Goal: Transaction & Acquisition: Purchase product/service

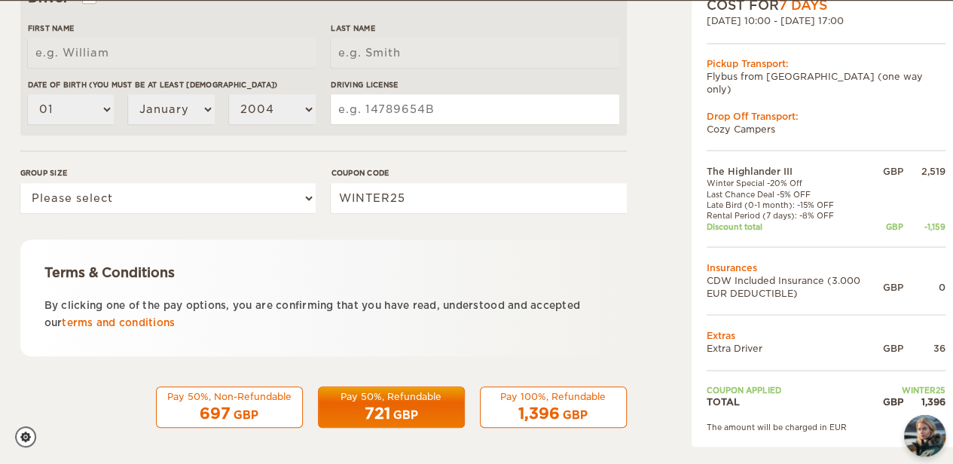
scroll to position [514, 0]
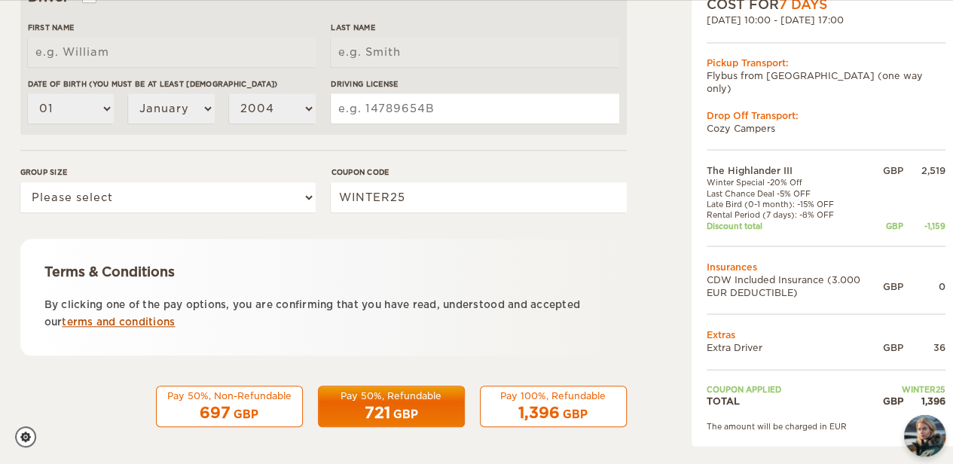
click at [102, 323] on link "terms and conditions" at bounding box center [118, 321] width 113 height 11
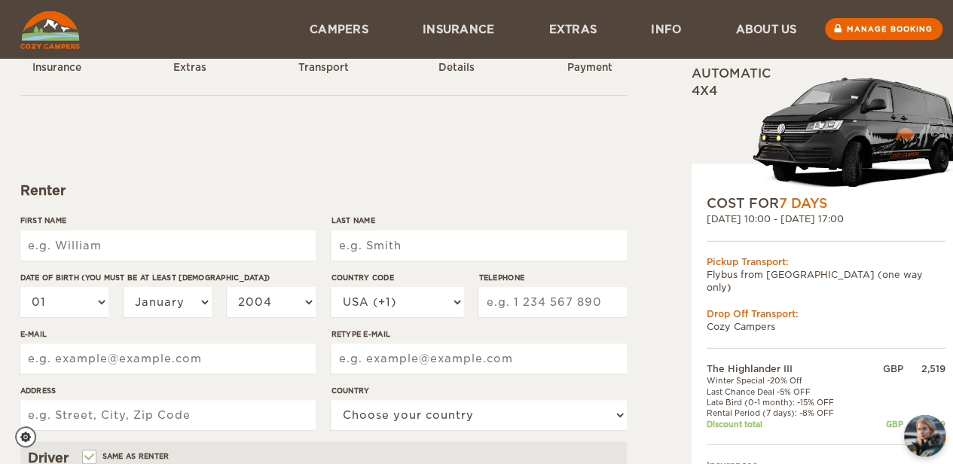
scroll to position [0, 0]
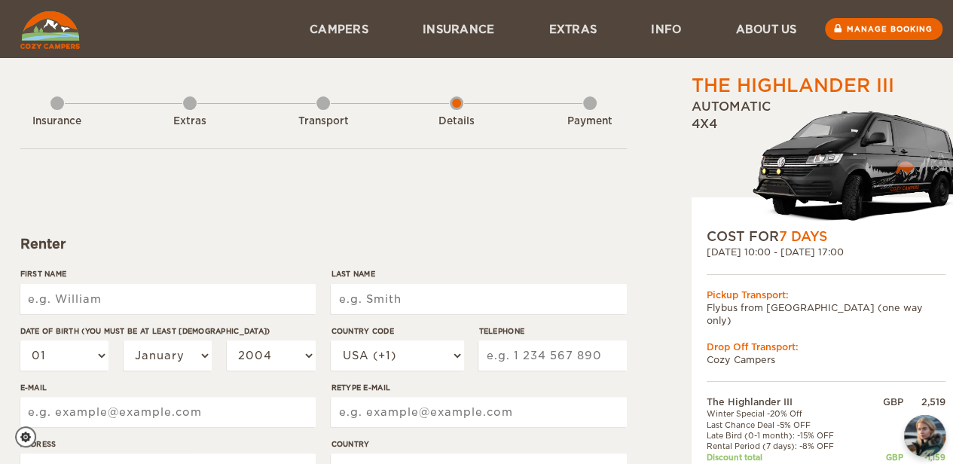
click at [322, 105] on div "Transport" at bounding box center [323, 118] width 14 height 60
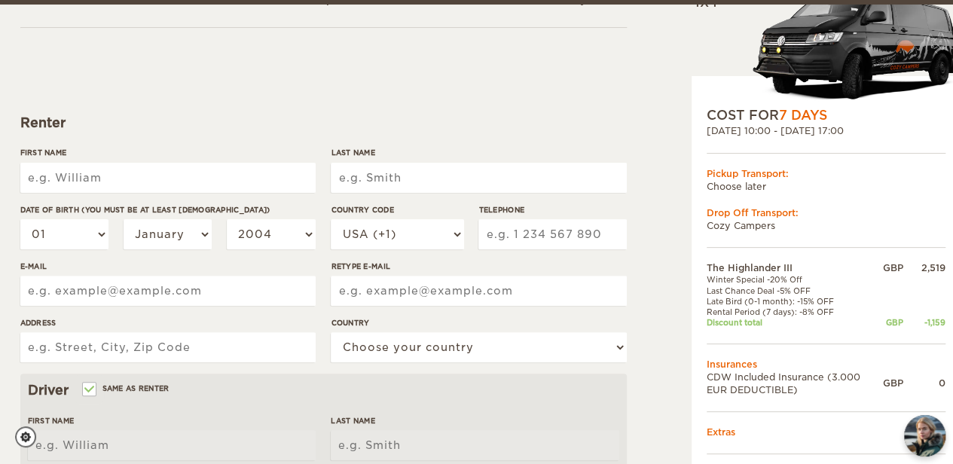
scroll to position [127, 0]
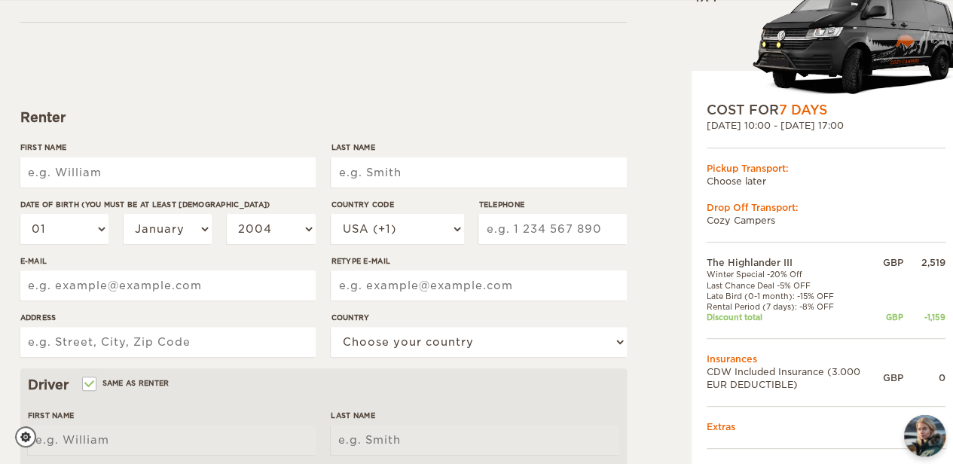
drag, startPoint x: 80, startPoint y: 151, endPoint x: 89, endPoint y: 175, distance: 25.0
click at [89, 175] on div "First Name" at bounding box center [167, 170] width 295 height 56
click at [89, 175] on input "First Name" at bounding box center [167, 172] width 295 height 30
type input "Carys"
type input "Ward"
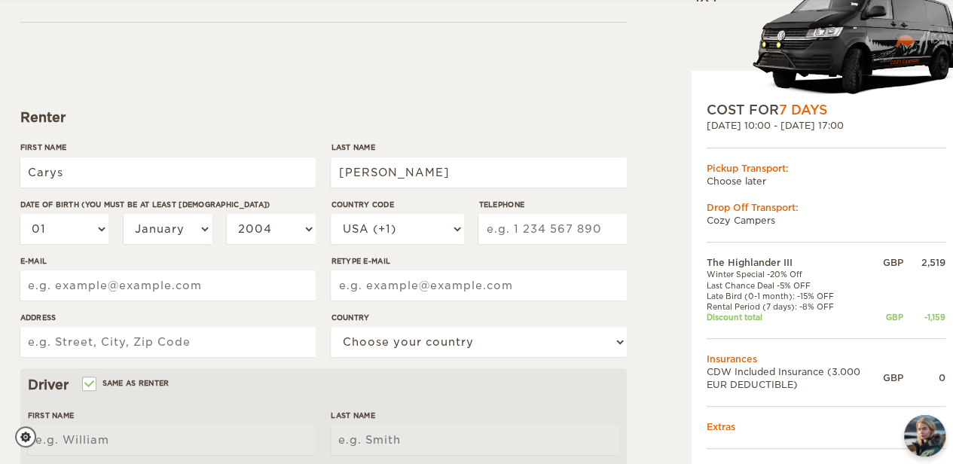
type input "2506809007"
type input "1022 Nelson Street"
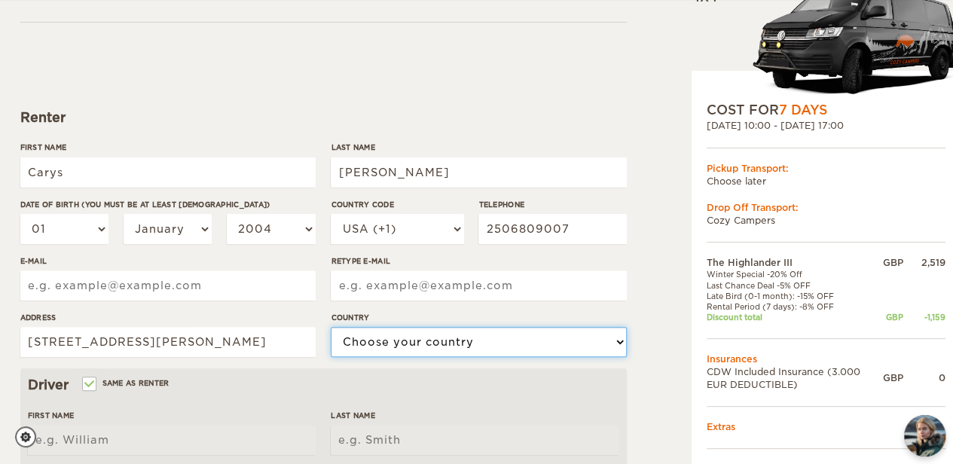
select select "38"
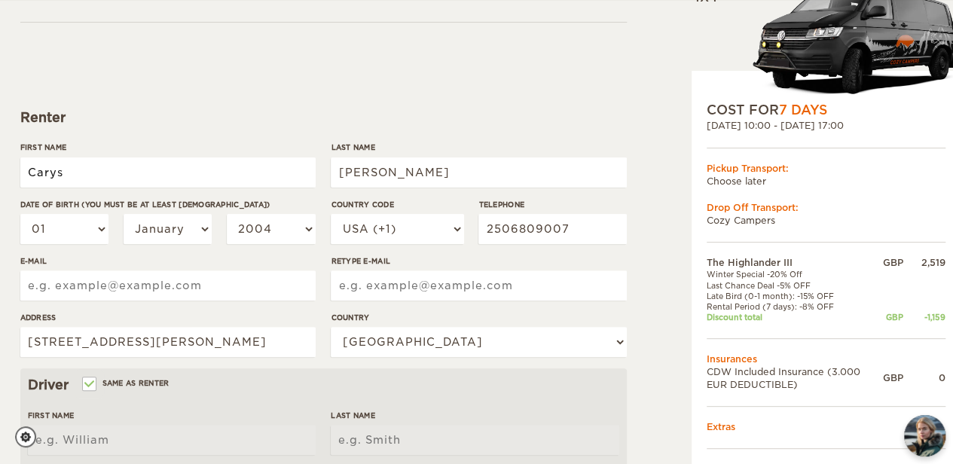
type input "Carys"
type input "Ward"
click at [331, 222] on select "USA (+1) UK (+44) Germany (+49) Algeria (+213) Andorra (+376) Angola (+244) Ang…" at bounding box center [397, 229] width 133 height 30
select select "1"
click at [331, 214] on select "USA (+1) UK (+44) Germany (+49) Algeria (+213) Andorra (+376) Angola (+244) Ang…" at bounding box center [397, 229] width 133 height 30
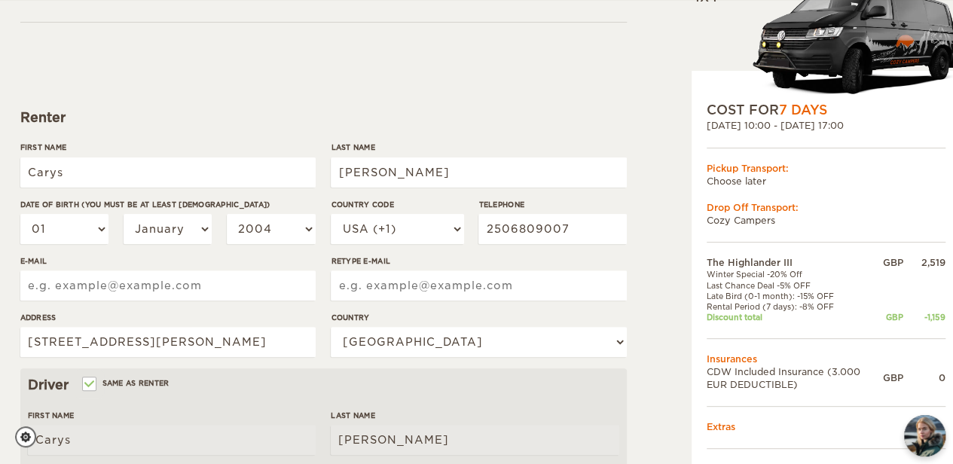
click at [182, 284] on input "E-mail" at bounding box center [167, 285] width 295 height 30
type input "[EMAIL_ADDRESS][DOMAIN_NAME]"
click at [377, 295] on input "Retype E-mail" at bounding box center [478, 285] width 295 height 30
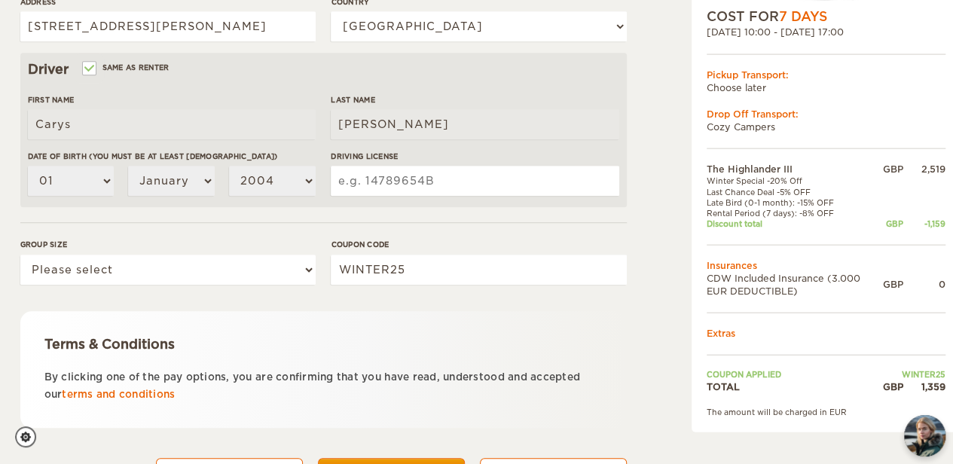
scroll to position [443, 0]
type input "carys_ward@hotmail.com"
click at [92, 67] on input "Same as renter" at bounding box center [89, 69] width 10 height 10
checkbox input "false"
select select
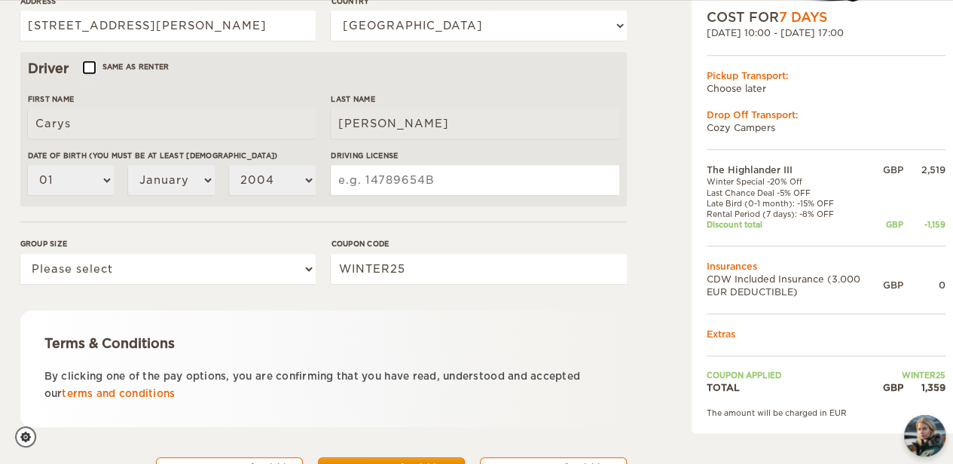
select select
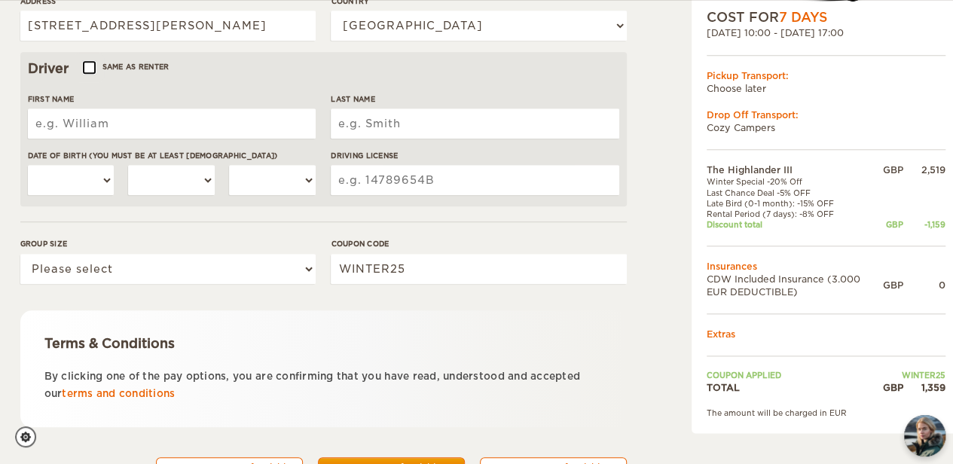
click at [92, 67] on input "Same as renter" at bounding box center [89, 69] width 10 height 10
checkbox input "true"
type input "Carys"
type input "Ward"
select select "01"
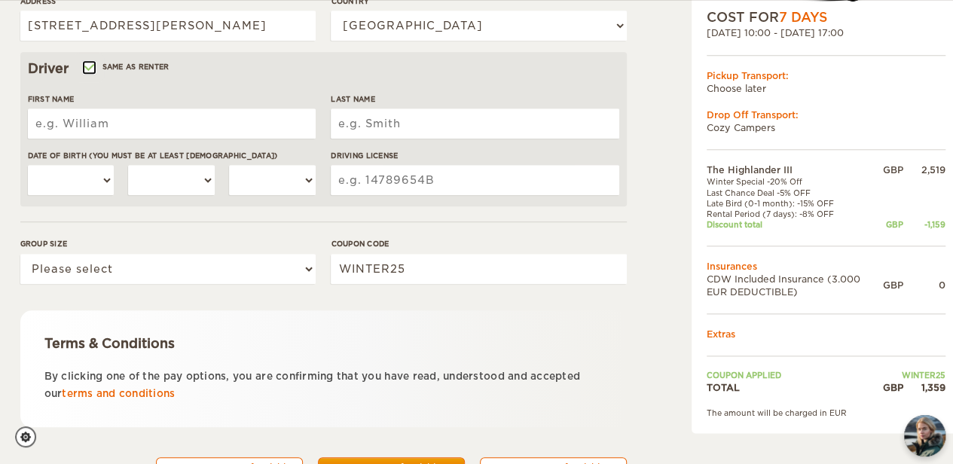
select select "01"
select select "2004"
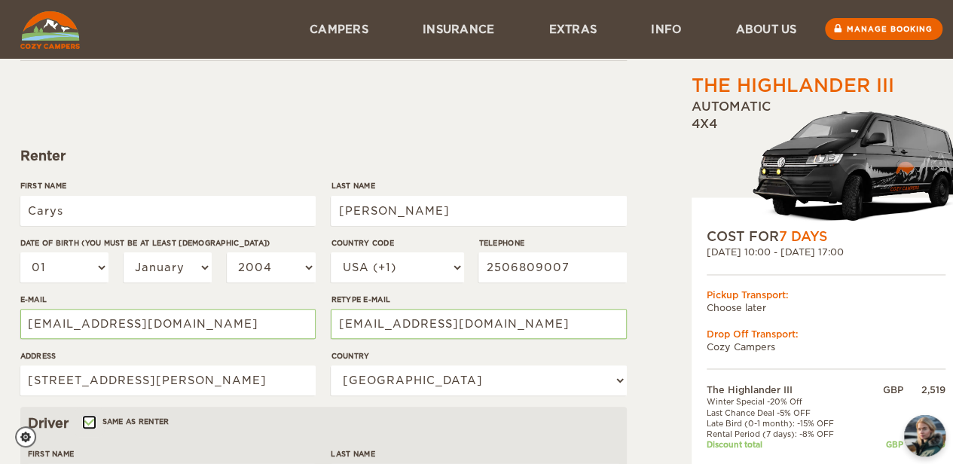
scroll to position [90, 0]
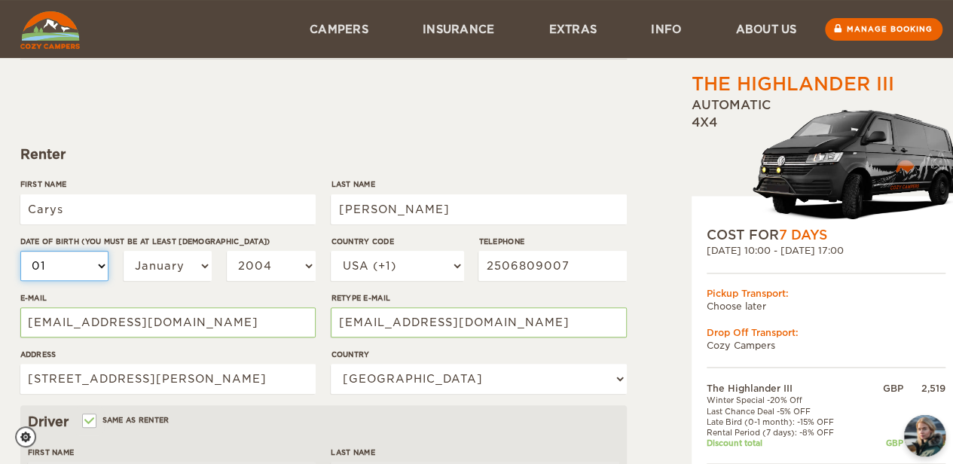
click at [68, 259] on select "01 02 03 04 05 06 07 08 09 10 11 12 13 14 15 16 17 18 19 20 21 22 23 24 25 26 2…" at bounding box center [64, 266] width 89 height 30
select select "14"
click at [181, 244] on label"] "Date of birth (You must be at least 20 years old)" at bounding box center [167, 241] width 295 height 11
click at [109, 251] on select "01 02 03 04 05 06 07 08 09 10 11 12 13 14 15 16 17 18 19 20 21 22 23 24 25 26 2…" at bounding box center [64, 266] width 89 height 30
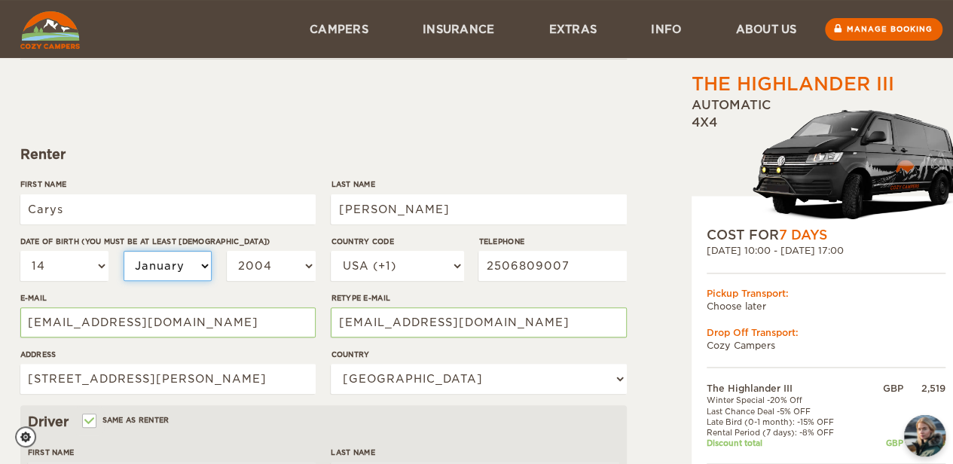
click at [171, 264] on select "January February March April May June July August September October November De…" at bounding box center [168, 266] width 89 height 30
select select "10"
click at [124, 251] on select "January February March April May June July August September October November De…" at bounding box center [168, 266] width 89 height 30
select select "10"
click at [262, 263] on select "2004 2003 2002 2001 2000 1999 1998 1997 1996 1995 1994 1993 1992 1991 1990 1989…" at bounding box center [271, 266] width 89 height 30
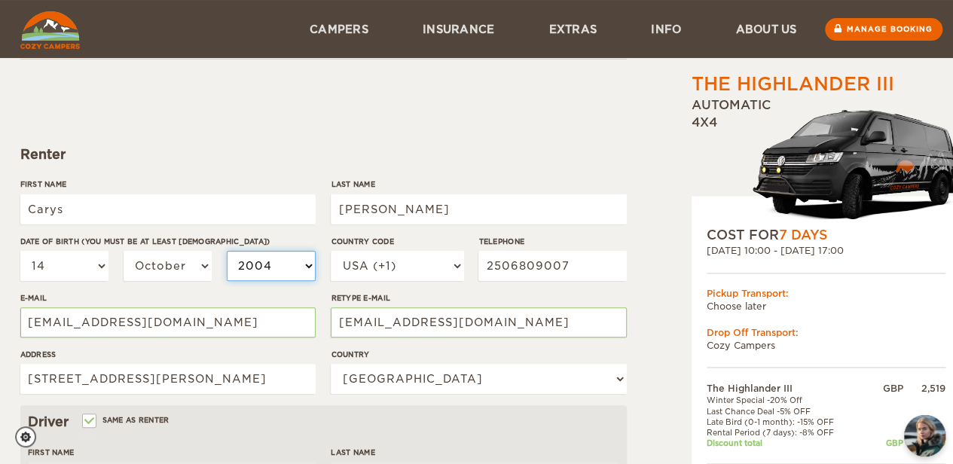
select select "1995"
click at [227, 251] on select "2004 2003 2002 2001 2000 1999 1998 1997 1996 1995 1994 1993 1992 1991 1990 1989…" at bounding box center [271, 266] width 89 height 30
select select "1995"
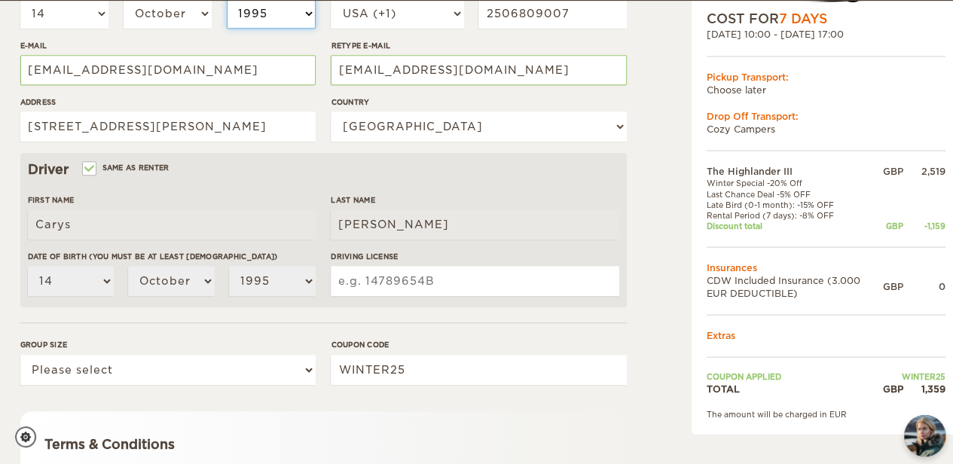
scroll to position [343, 0]
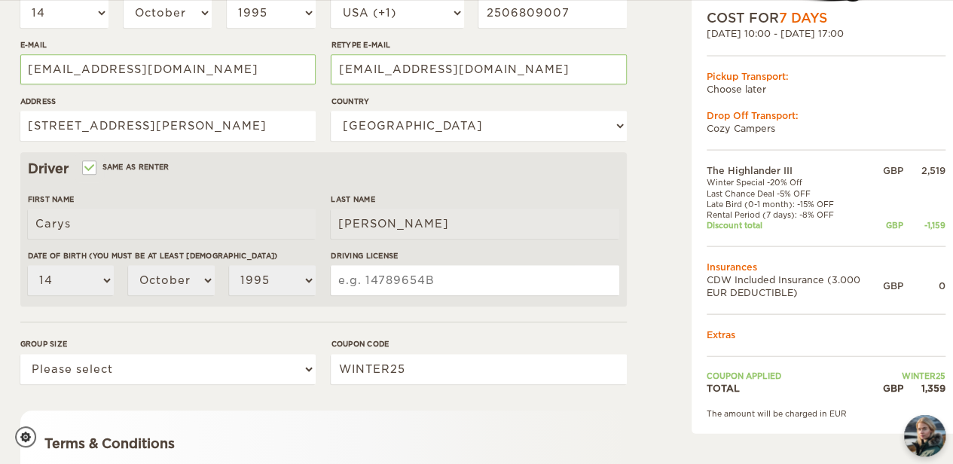
click at [379, 276] on input "Driving License" at bounding box center [475, 280] width 288 height 30
type input "30274164"
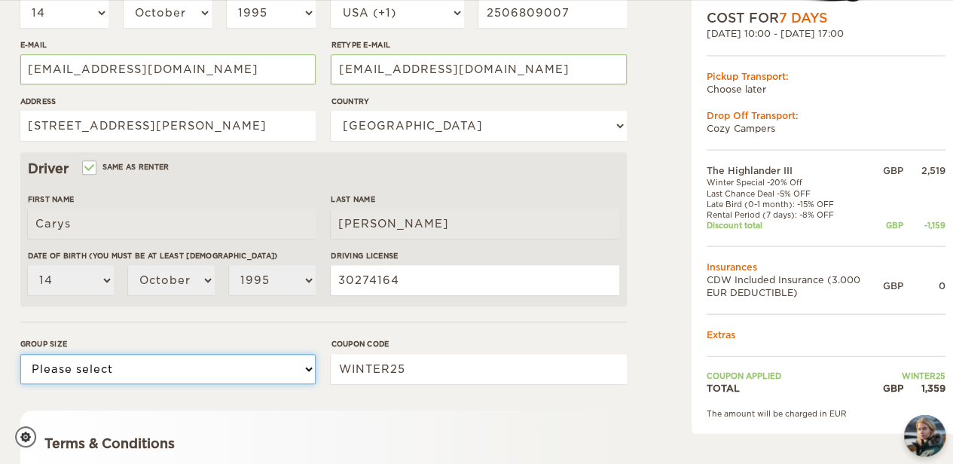
click at [112, 367] on select "Please select 1 2 3" at bounding box center [167, 369] width 295 height 30
select select "2"
click at [20, 354] on select "Please select 1 2 3" at bounding box center [167, 369] width 295 height 30
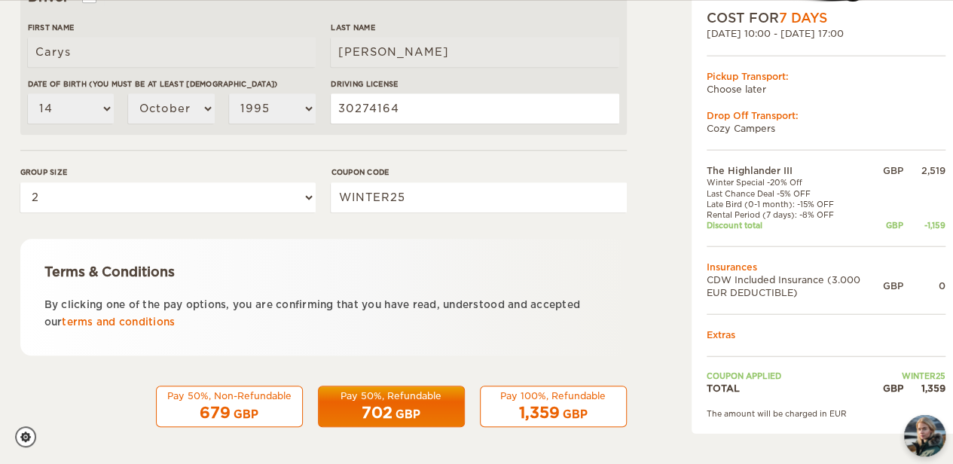
click at [571, 407] on div "GBP" at bounding box center [575, 414] width 25 height 15
click at [520, 402] on div "1,359 GBP" at bounding box center [553, 413] width 127 height 22
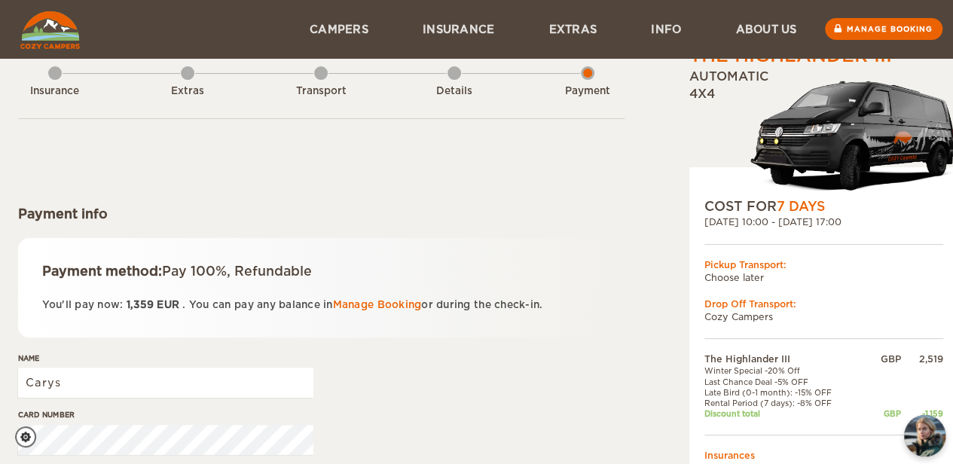
scroll to position [29, 2]
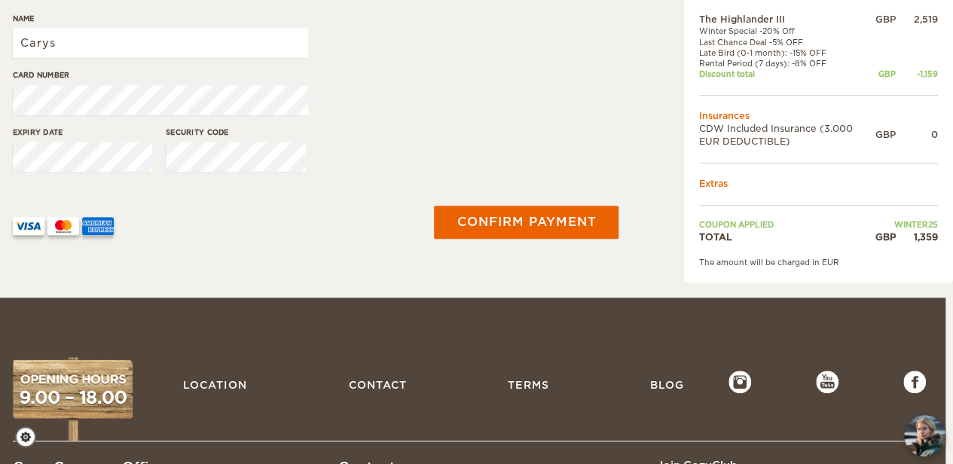
scroll to position [372, 8]
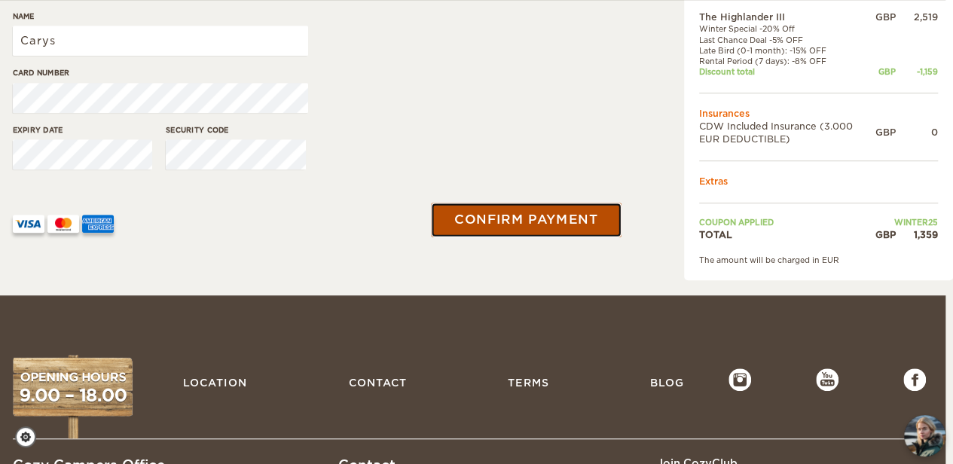
click at [523, 227] on button "Confirm payment" at bounding box center [527, 220] width 190 height 34
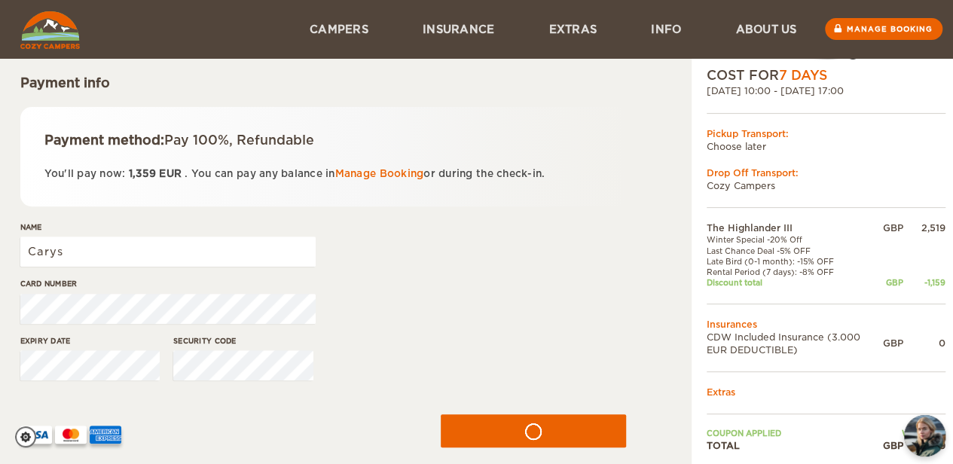
scroll to position [154, 0]
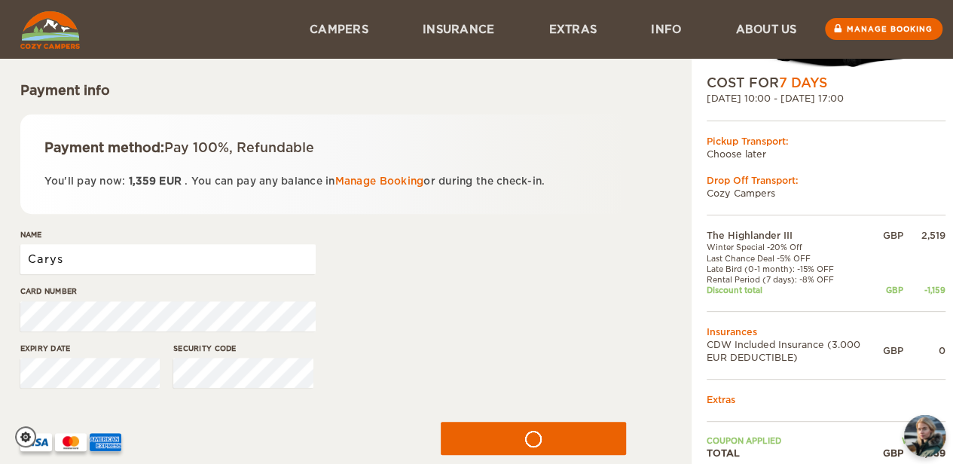
click at [89, 255] on input "Carys" at bounding box center [167, 259] width 295 height 30
type input "Carys Ward"
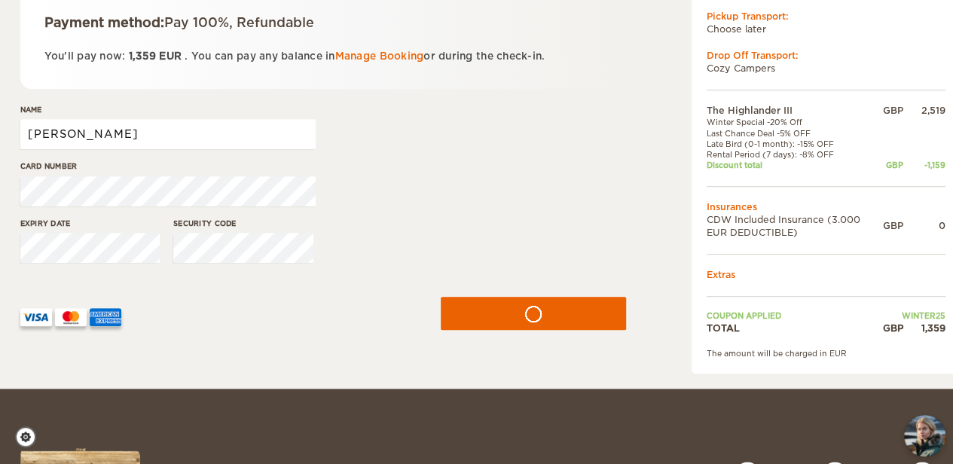
scroll to position [280, 0]
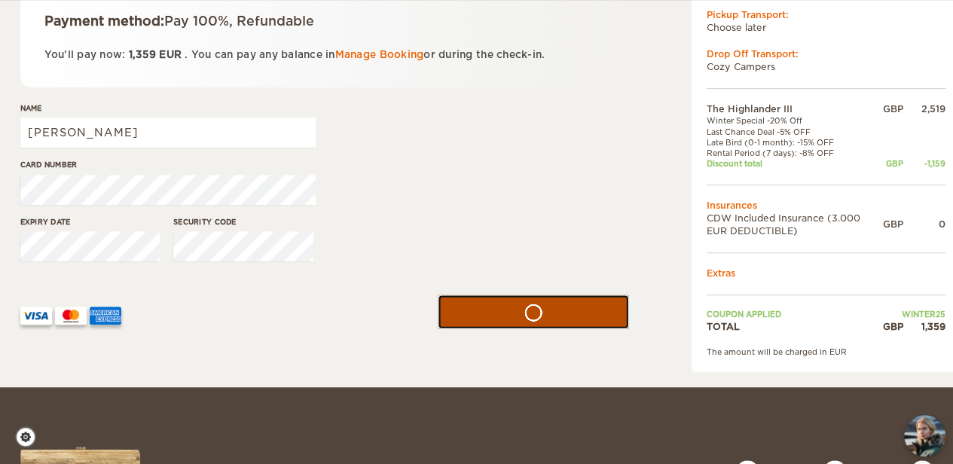
click at [530, 309] on button "submit" at bounding box center [533, 311] width 191 height 34
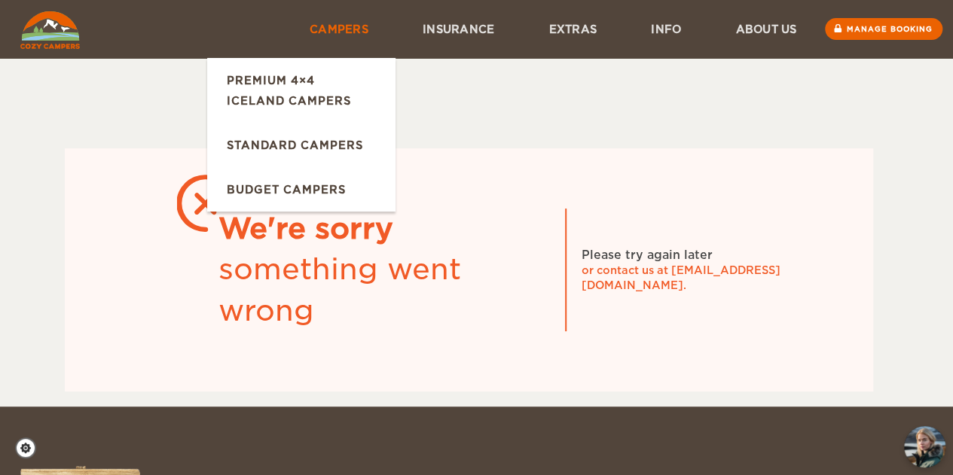
click at [327, 31] on link "Campers" at bounding box center [338, 29] width 113 height 58
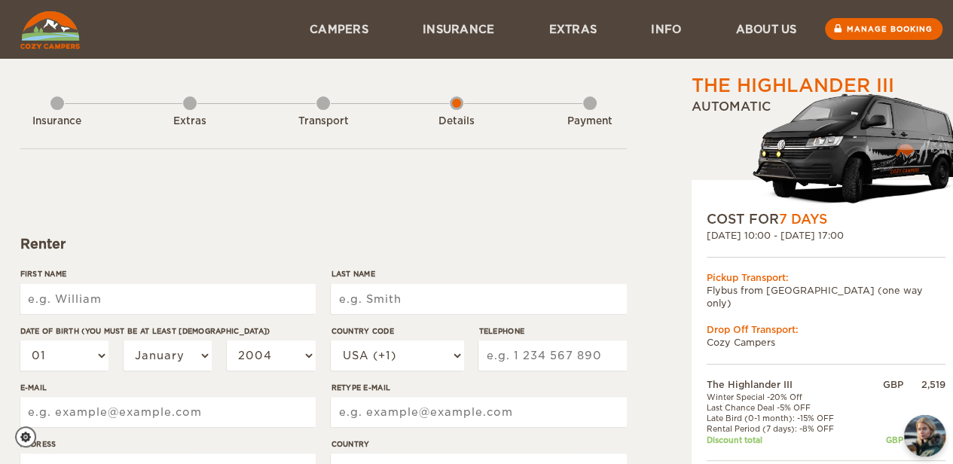
click at [214, 295] on input "First Name" at bounding box center [167, 299] width 295 height 30
type input "Carys"
type input "Ward"
type input "2506809007"
type input "1022 Nelson Street"
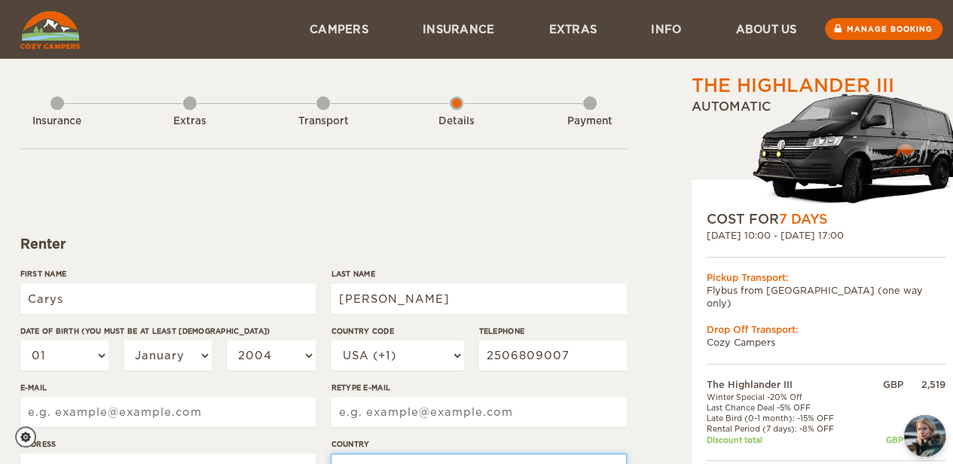
select select "38"
type input "Carys"
type input "Ward"
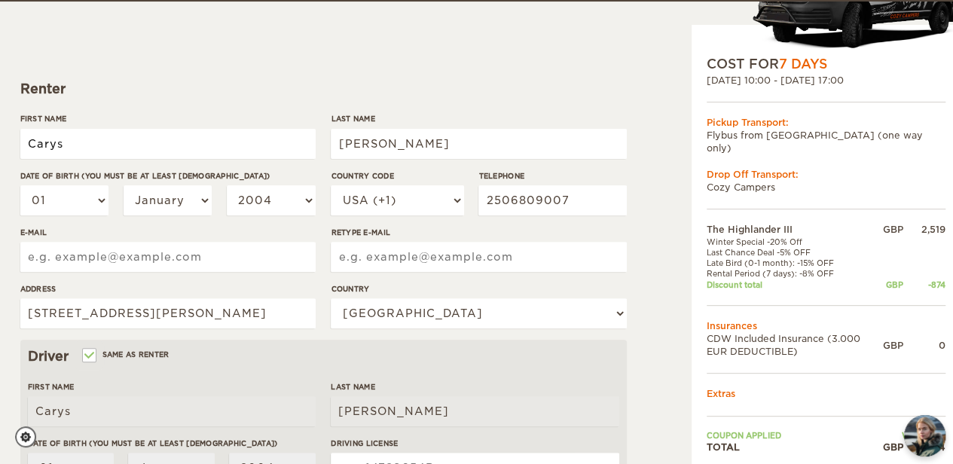
scroll to position [157, 0]
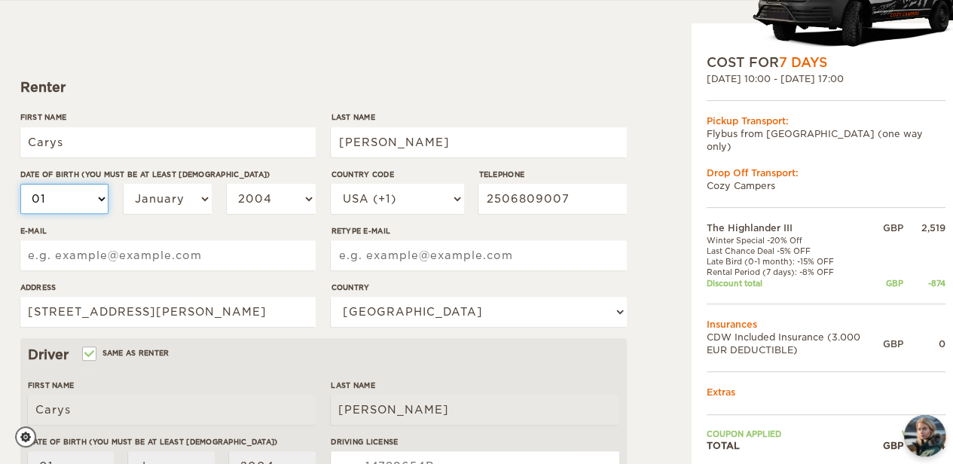
click at [72, 202] on select "01 02 03 04 05 06 07 08 09 10 11 12 13 14 15 16 17 18 19 20 21 22 23 24 25 26 2…" at bounding box center [64, 199] width 89 height 30
select select "14"
click at [172, 191] on select "January February March April May June July August September October November De…" at bounding box center [168, 199] width 89 height 30
select select "10"
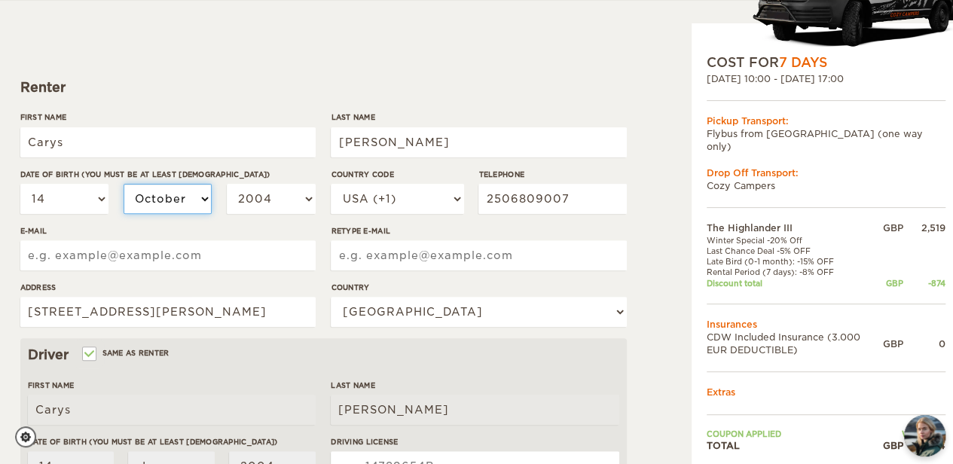
click at [124, 184] on select "January February March April May June July August September October November De…" at bounding box center [168, 199] width 89 height 30
select select "10"
click at [249, 203] on select "2004 2003 2002 2001 2000 1999 1998 1997 1996 1995 1994 1993 1992 1991 1990 1989…" at bounding box center [271, 199] width 89 height 30
select select "1995"
click at [227, 184] on select "2004 2003 2002 2001 2000 1999 1998 1997 1996 1995 1994 1993 1992 1991 1990 1989…" at bounding box center [271, 199] width 89 height 30
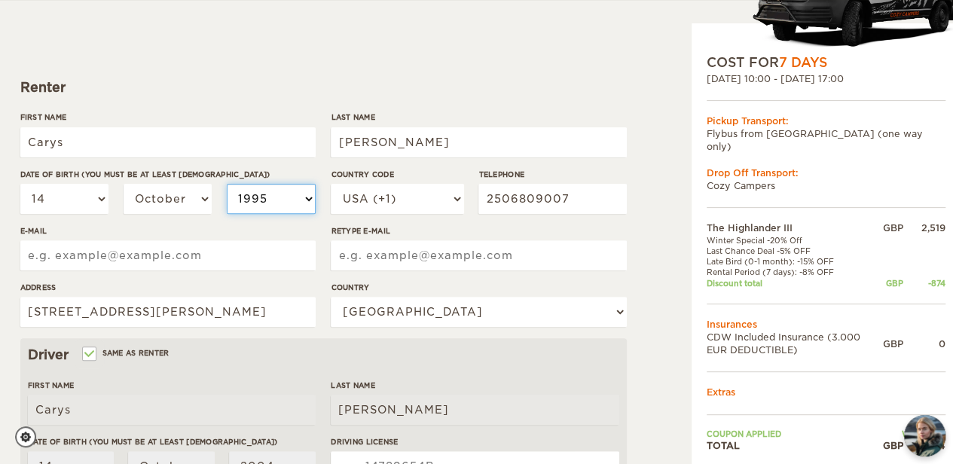
select select "1995"
click at [202, 258] on input "E-mail" at bounding box center [167, 255] width 295 height 30
type input "carys_ward@hotmail.com"
click at [416, 245] on input "Retype E-mail" at bounding box center [478, 255] width 295 height 30
type input "carys_ward@hotmail.com"
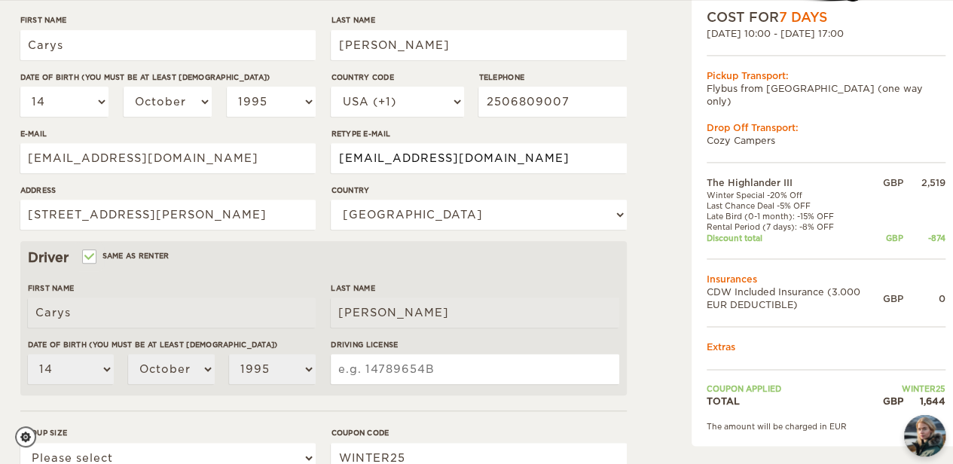
scroll to position [255, 0]
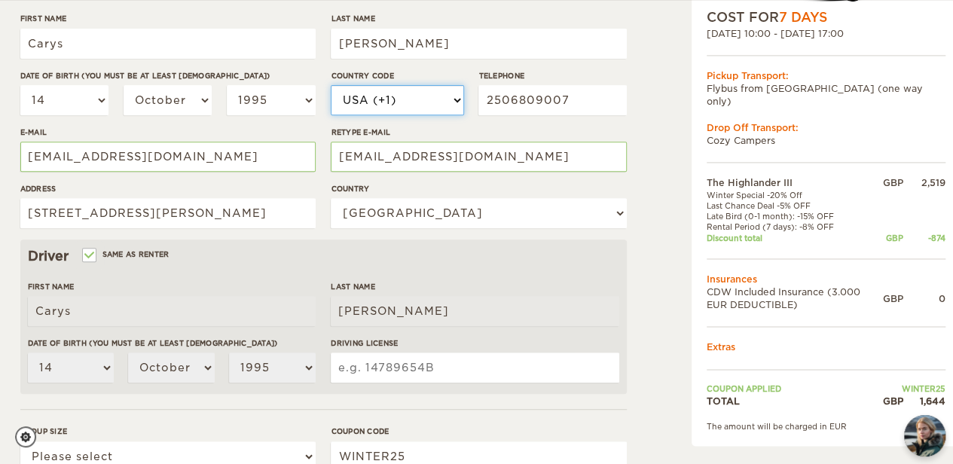
click at [371, 100] on select "USA (+1) UK (+44) Germany (+49) Algeria (+213) Andorra (+376) Angola (+244) Ang…" at bounding box center [397, 100] width 133 height 30
select select "1"
click at [331, 85] on select "USA (+1) UK (+44) Germany (+49) Algeria (+213) Andorra (+376) Angola (+244) Ang…" at bounding box center [397, 100] width 133 height 30
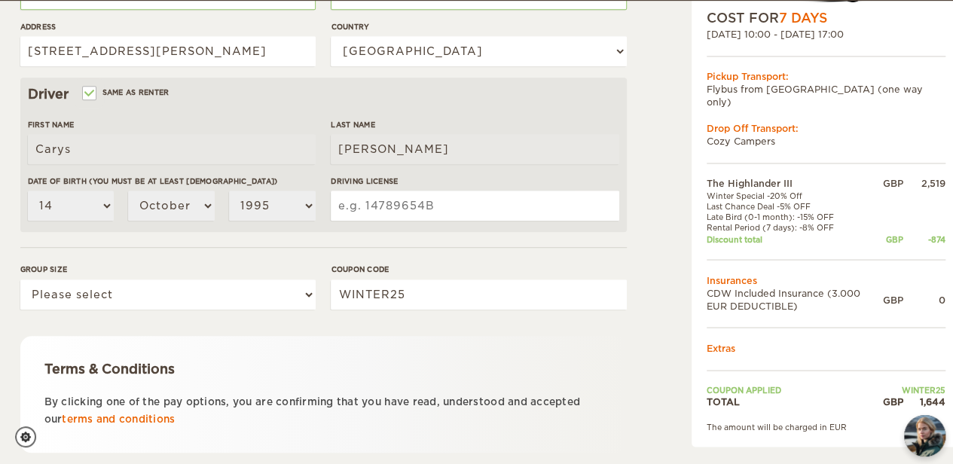
scroll to position [418, 0]
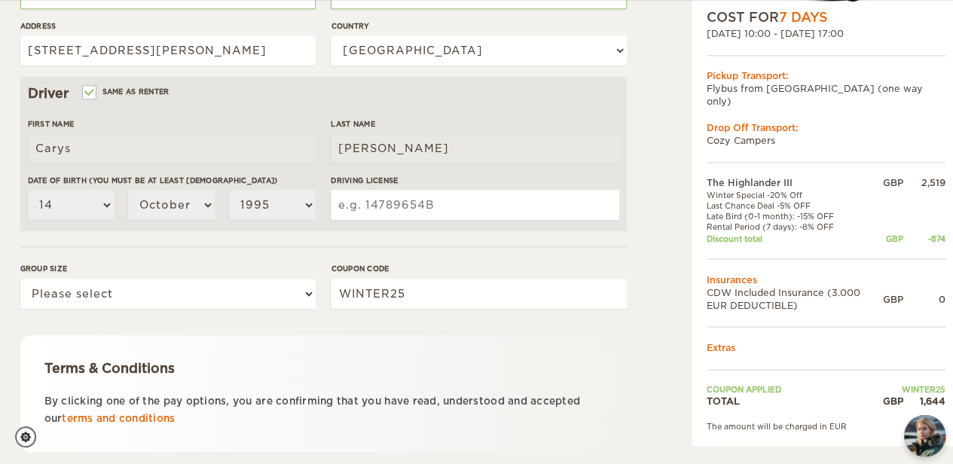
click at [390, 206] on input "Driving License" at bounding box center [475, 205] width 288 height 30
type input "30274164"
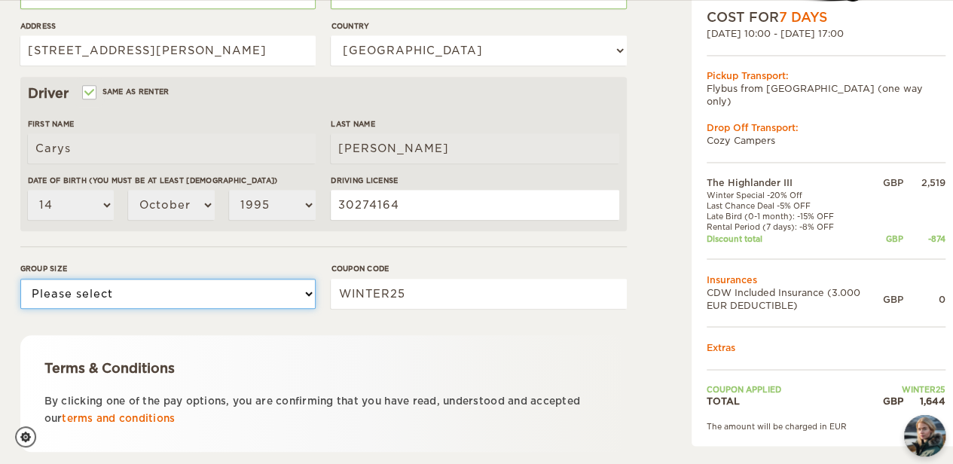
click at [119, 291] on select "Please select 1 2 3" at bounding box center [167, 294] width 295 height 30
select select "2"
click at [20, 279] on select "Please select 1 2 3" at bounding box center [167, 294] width 295 height 30
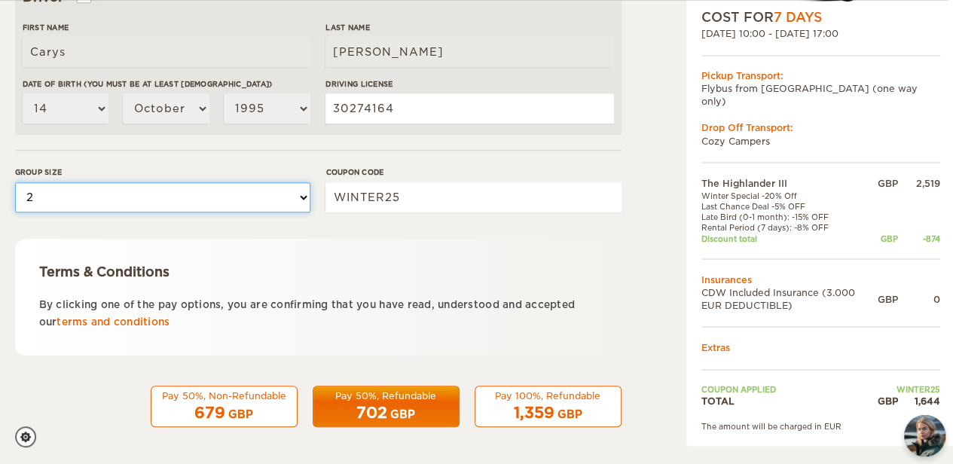
scroll to position [514, 8]
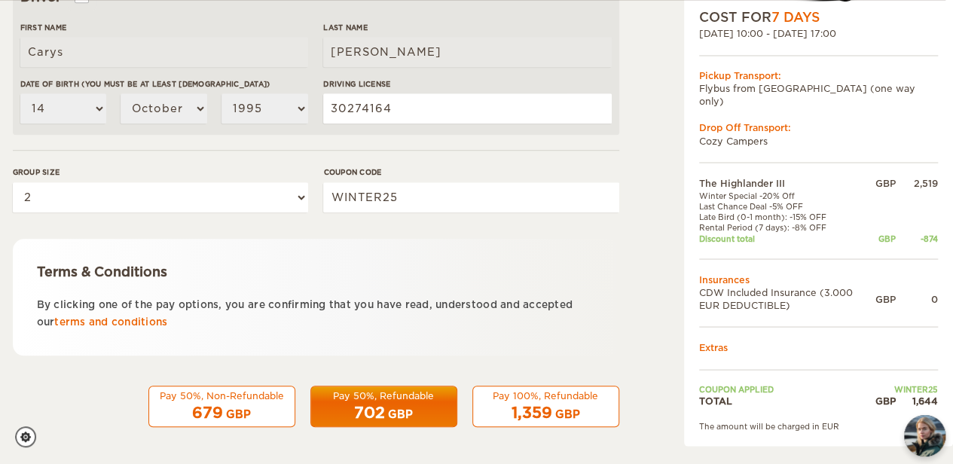
click at [511, 389] on div "Pay 100%, Refundable" at bounding box center [545, 395] width 127 height 13
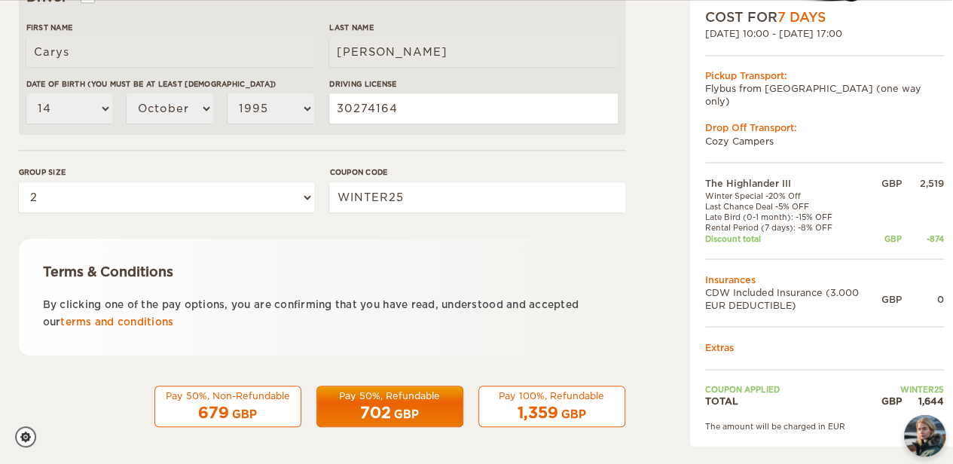
click at [384, 404] on span "702" at bounding box center [375, 413] width 31 height 18
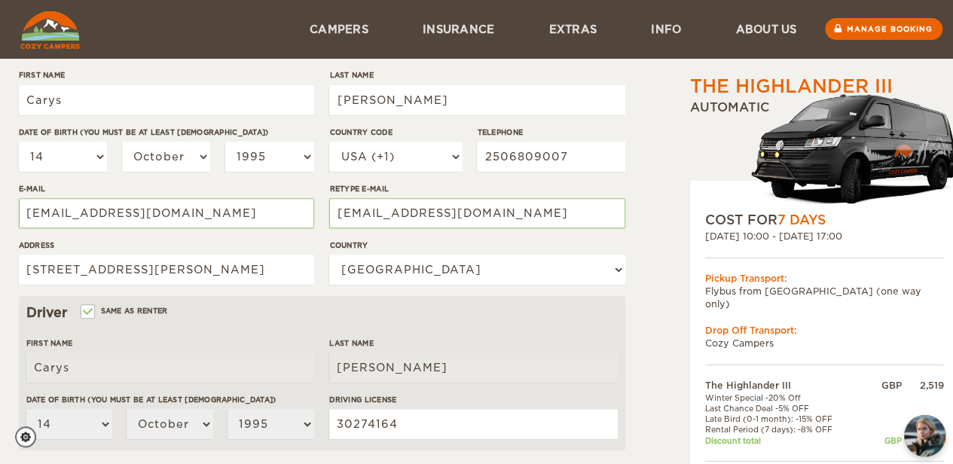
scroll to position [0, 2]
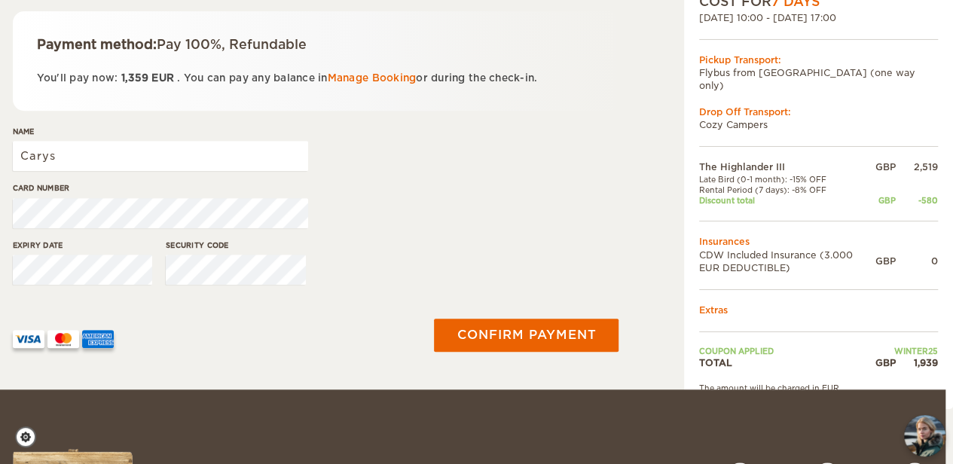
scroll to position [261, 8]
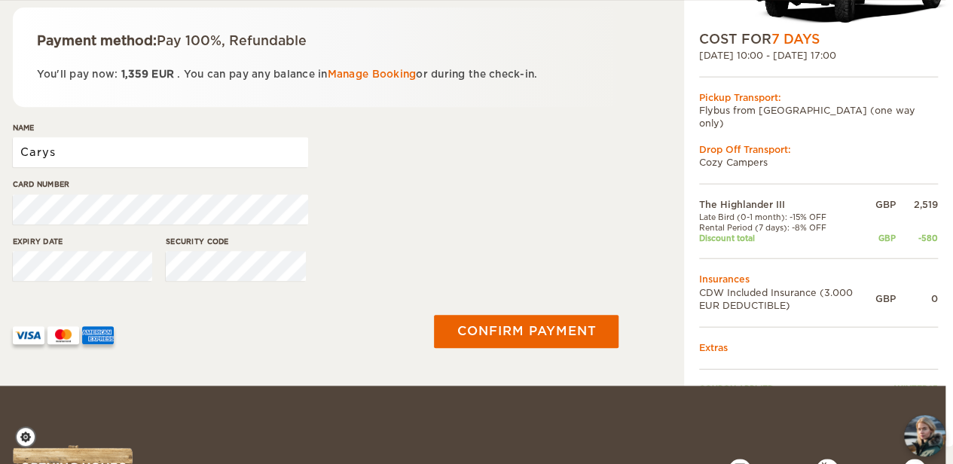
click at [99, 162] on input "Carys" at bounding box center [160, 152] width 295 height 30
type input "Carys Ward"
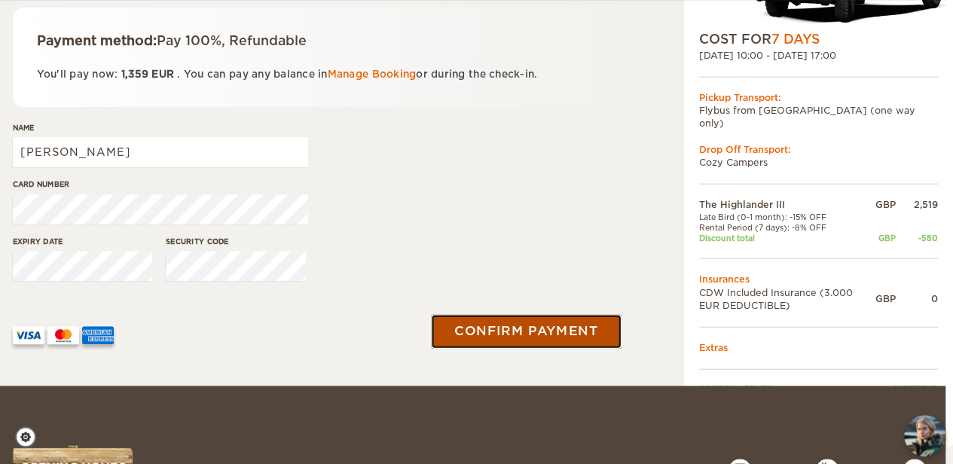
click at [491, 322] on button "Confirm payment" at bounding box center [527, 331] width 190 height 34
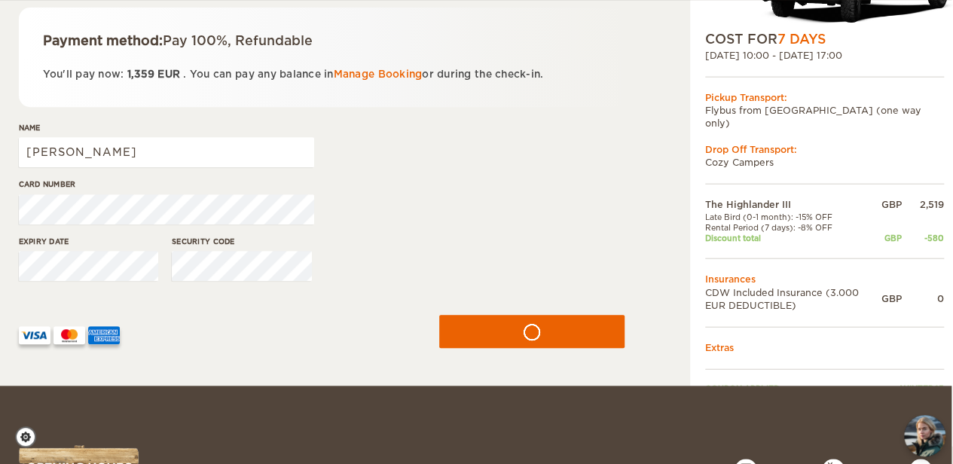
scroll to position [261, 0]
click at [0, 206] on div "The Highlander III Expand Collapse Total 1,939 GBP Automatic COST FOR 7 Days 11…" at bounding box center [476, 62] width 953 height 646
click at [0, 269] on div "The Highlander III Expand Collapse Total 1,939 GBP Automatic COST FOR 7 Days 11…" at bounding box center [476, 62] width 953 height 646
click at [81, 237] on div "Expiry date Security code" at bounding box center [323, 264] width 606 height 56
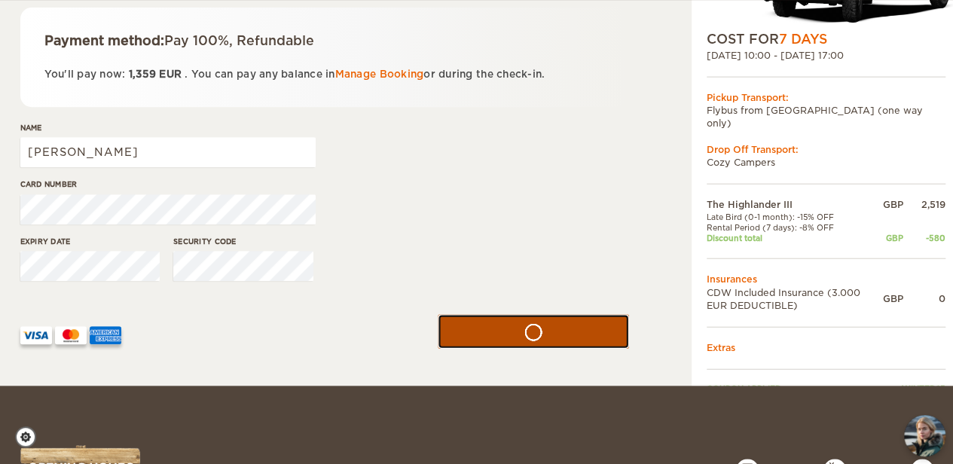
click at [560, 341] on button "submit" at bounding box center [533, 331] width 191 height 34
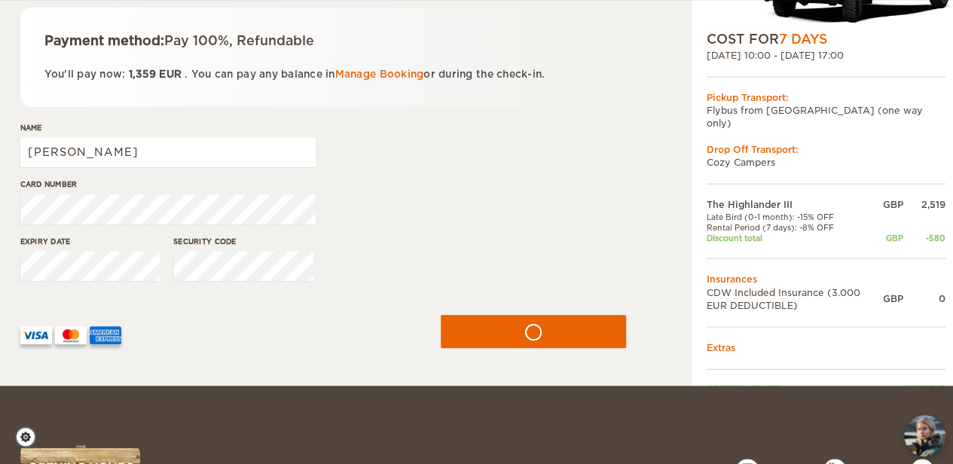
click at [0, 205] on div "The Highlander III Expand Collapse Total 1,939 GBP Automatic COST FOR 7 Days 11…" at bounding box center [476, 62] width 953 height 646
click at [0, 218] on div "The Highlander III Expand Collapse Total 1,939 GBP Automatic COST FOR 7 Days 11…" at bounding box center [476, 62] width 953 height 646
click at [129, 266] on div "Expiry date Security code" at bounding box center [323, 264] width 606 height 56
click at [441, 315] on button "submit" at bounding box center [533, 331] width 185 height 33
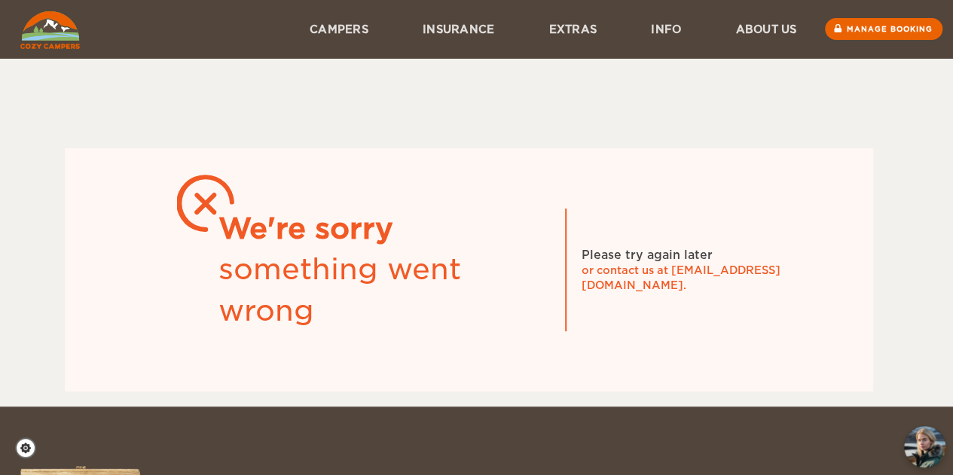
click at [720, 276] on div "or contact us at [EMAIL_ADDRESS][DOMAIN_NAME]." at bounding box center [694, 278] width 226 height 30
drag, startPoint x: 791, startPoint y: 278, endPoint x: 670, endPoint y: 281, distance: 120.5
click at [670, 281] on div "or contact us at [EMAIL_ADDRESS][DOMAIN_NAME]." at bounding box center [694, 278] width 226 height 30
copy div "[EMAIL_ADDRESS][DOMAIN_NAME]."
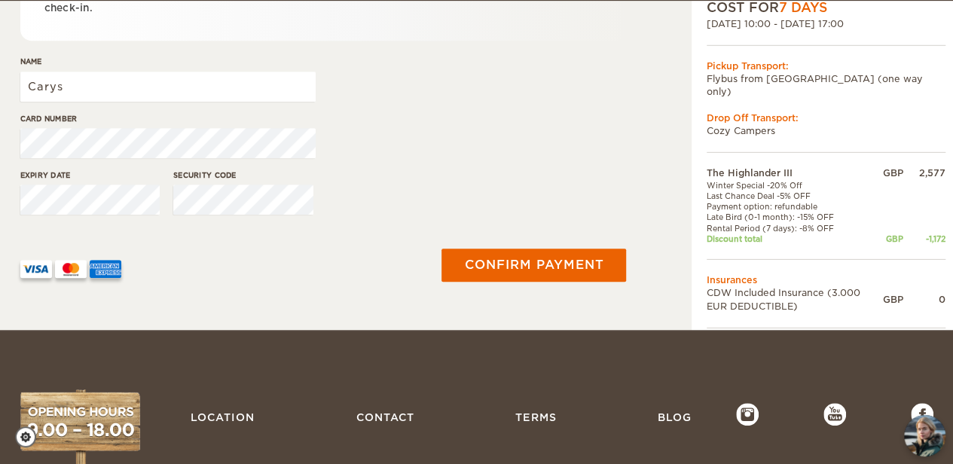
scroll to position [345, 0]
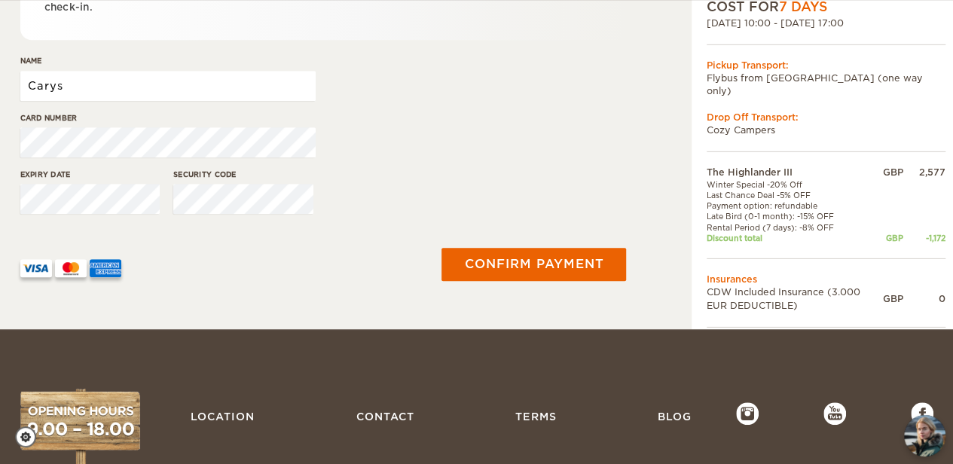
click at [120, 81] on input "Carys" at bounding box center [167, 86] width 295 height 30
type input "Carys Ward"
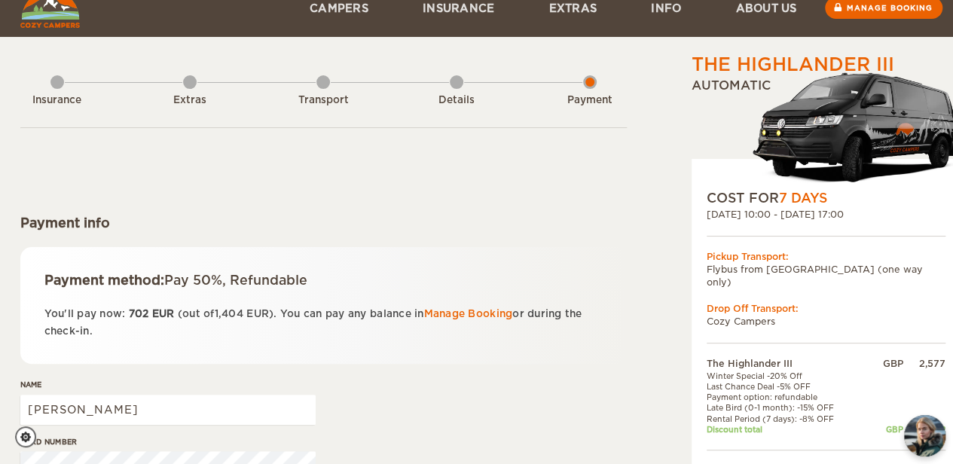
scroll to position [0, 0]
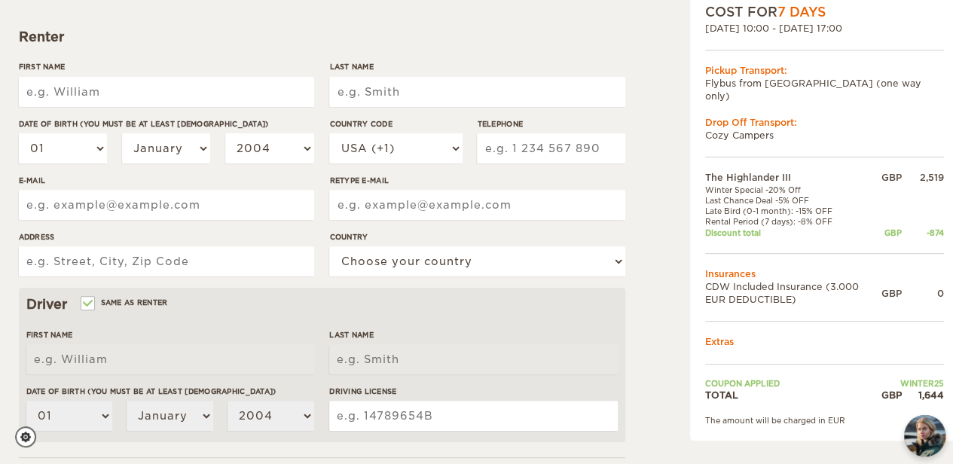
scroll to position [0, 2]
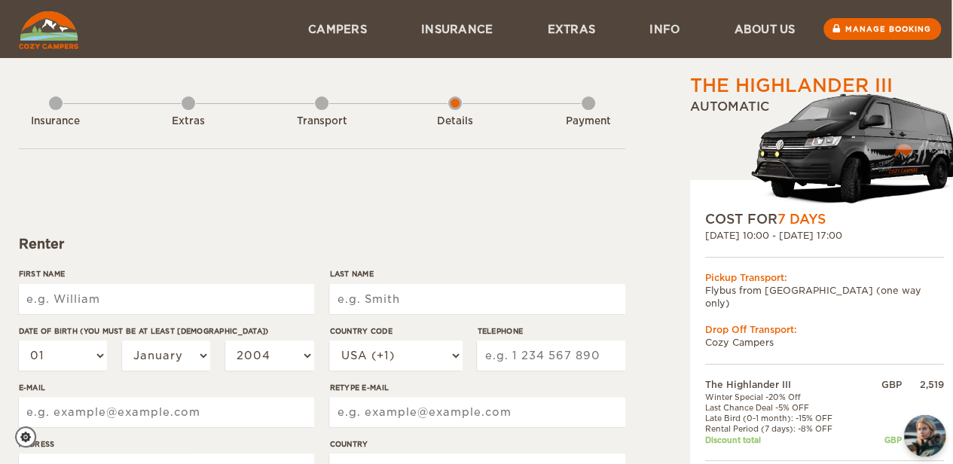
click at [151, 294] on input "First Name" at bounding box center [166, 299] width 295 height 30
type input "Carys"
type input "[PERSON_NAME]"
type input "2506809007"
type input "[STREET_ADDRESS][PERSON_NAME]"
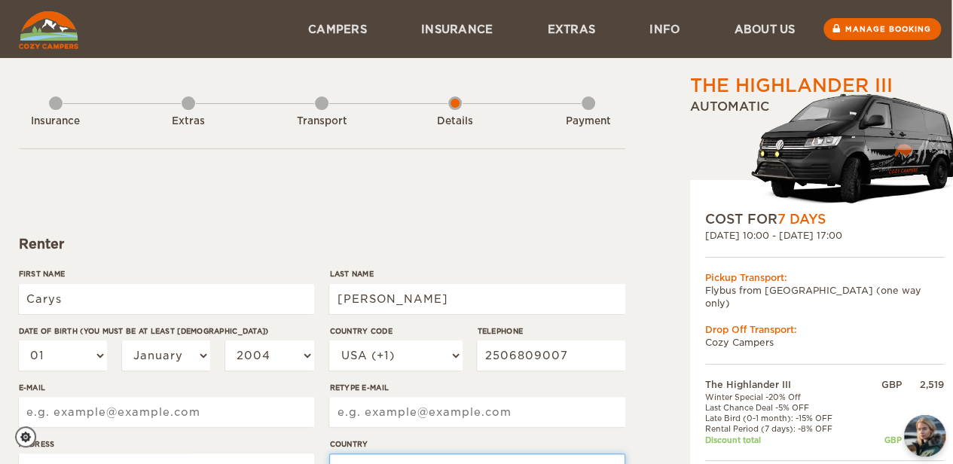
select select "38"
type input "Carys"
type input "[PERSON_NAME]"
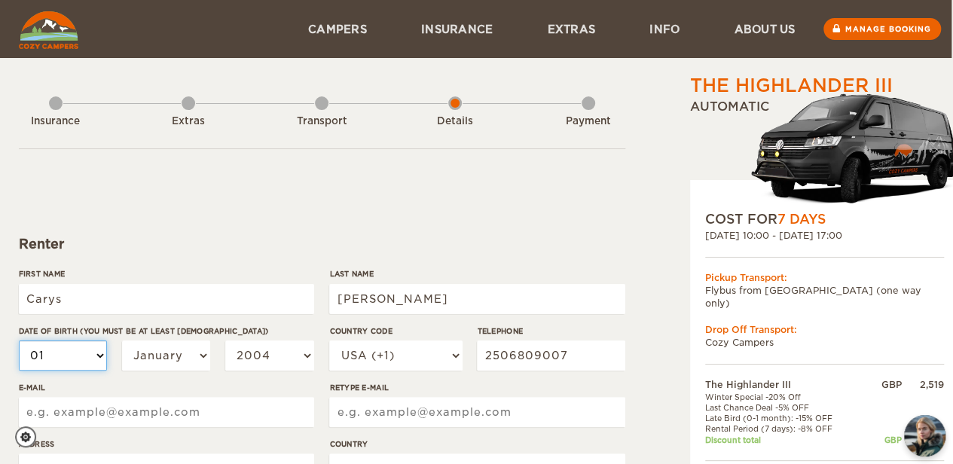
click at [76, 355] on select "01 02 03 04 05 06 07 08 09 10 11 12 13 14 15 16 17 18 19 20 21 22 23 24 25 26 2…" at bounding box center [63, 355] width 89 height 30
select select "14"
click at [19, 340] on select "01 02 03 04 05 06 07 08 09 10 11 12 13 14 15 16 17 18 19 20 21 22 23 24 25 26 2…" at bounding box center [63, 355] width 89 height 30
select select "14"
click at [147, 365] on select "January February March April May June July August September October November De…" at bounding box center [166, 355] width 89 height 30
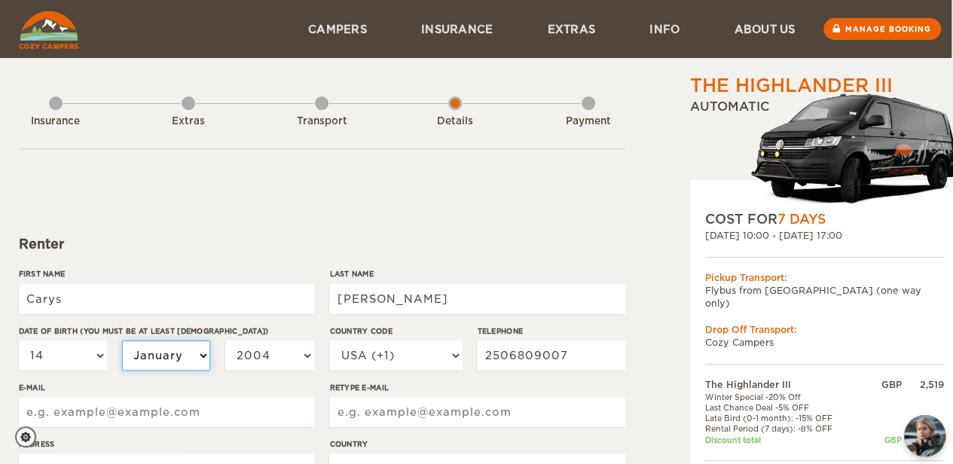
select select "10"
click at [122, 340] on select "January February March April May June July August September October November De…" at bounding box center [166, 355] width 89 height 30
select select "10"
click at [268, 353] on select "2004 2003 2002 2001 2000 1999 1998 1997 1996 1995 1994 1993 1992 1991 1990 1989…" at bounding box center [269, 355] width 89 height 30
select select "1995"
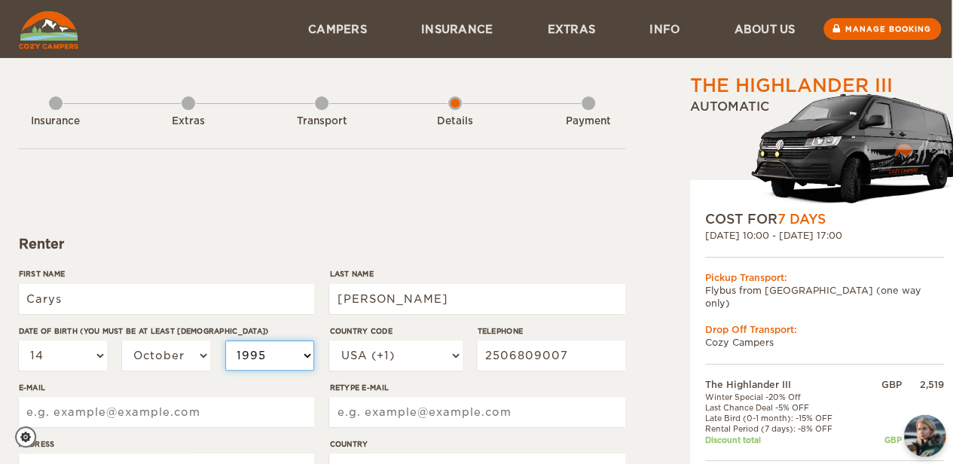
click at [225, 340] on select "2004 2003 2002 2001 2000 1999 1998 1997 1996 1995 1994 1993 1992 1991 1990 1989…" at bounding box center [269, 355] width 89 height 30
select select "1995"
click at [386, 353] on select "USA (+1) UK (+44) Germany (+49) Algeria (+213) Andorra (+376) Angola (+244) Ang…" at bounding box center [395, 355] width 133 height 30
select select "1"
click at [329, 340] on select "USA (+1) UK (+44) Germany (+49) Algeria (+213) Andorra (+376) Angola (+244) Ang…" at bounding box center [395, 355] width 133 height 30
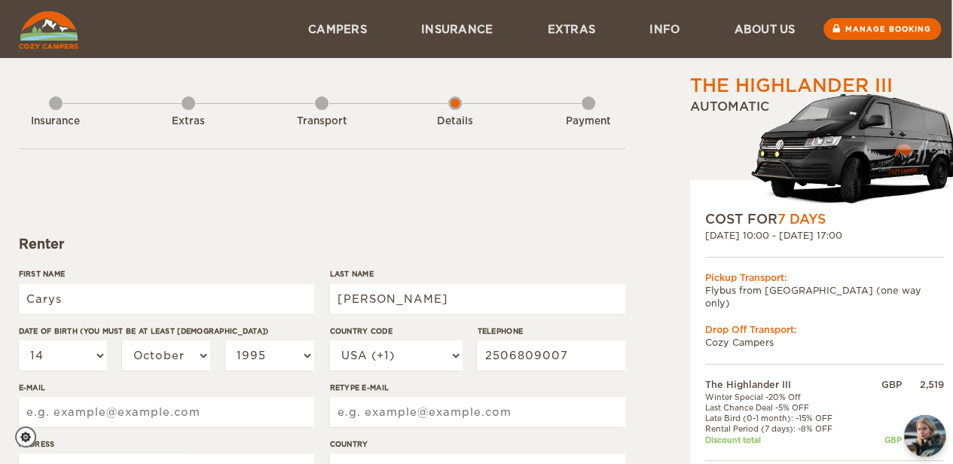
click at [221, 422] on input "E-mail" at bounding box center [166, 412] width 295 height 30
type input "carys_ward@hotmail.com"
click at [389, 401] on input "Retype E-mail" at bounding box center [476, 412] width 295 height 30
type input "carys_ward@hotmail.com"
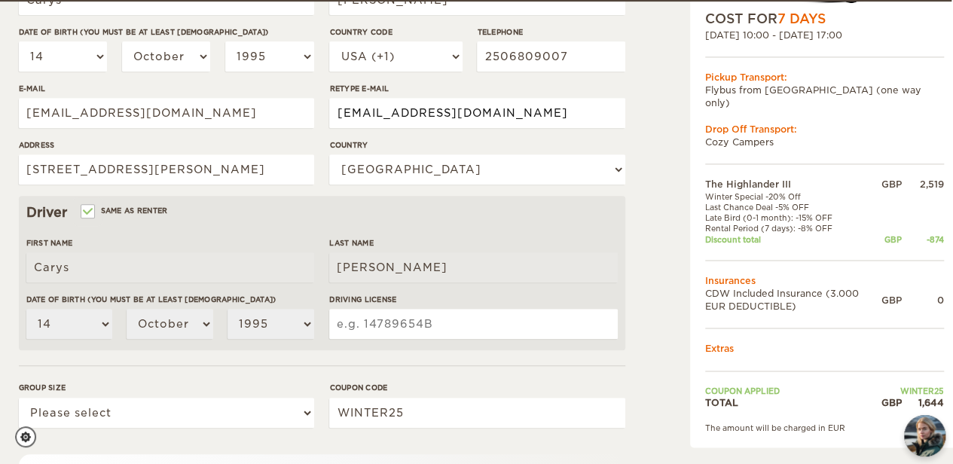
scroll to position [300, 2]
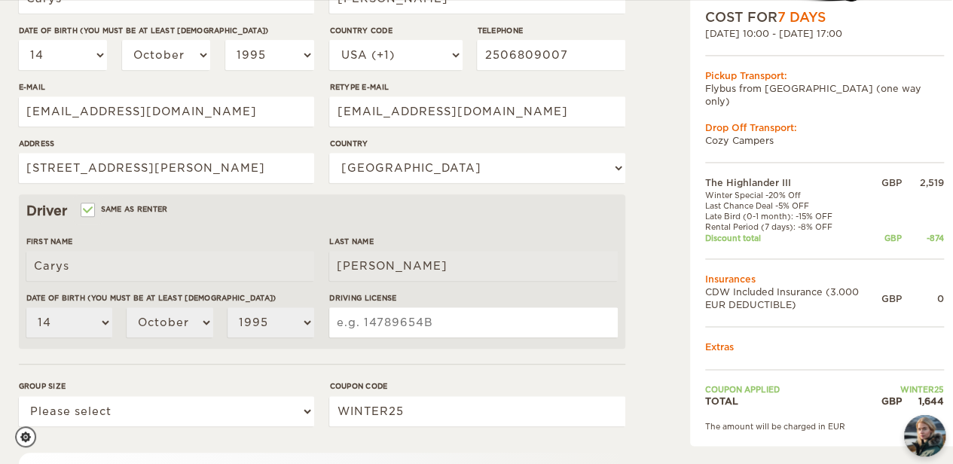
click at [410, 316] on input "Driving License" at bounding box center [473, 322] width 288 height 30
type input "30274164"
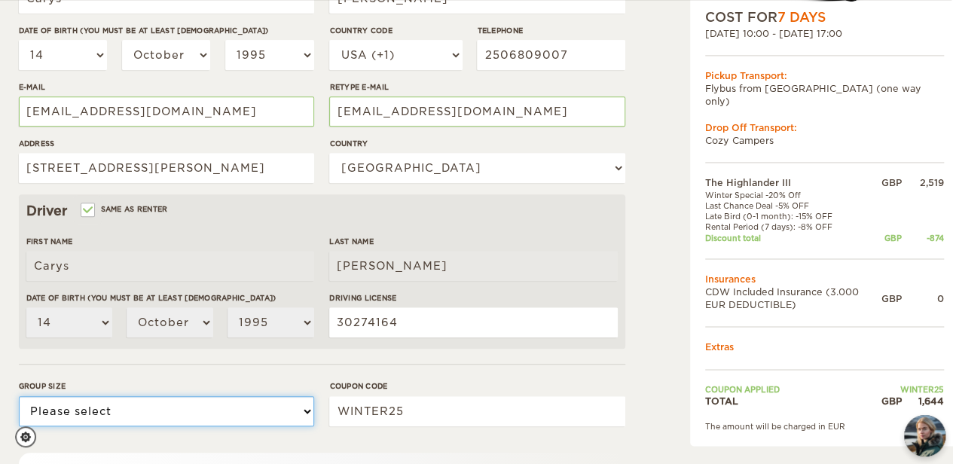
click at [174, 421] on select "Please select 1 2 3" at bounding box center [166, 411] width 295 height 30
select select "2"
click at [19, 396] on select "Please select 1 2 3" at bounding box center [166, 411] width 295 height 30
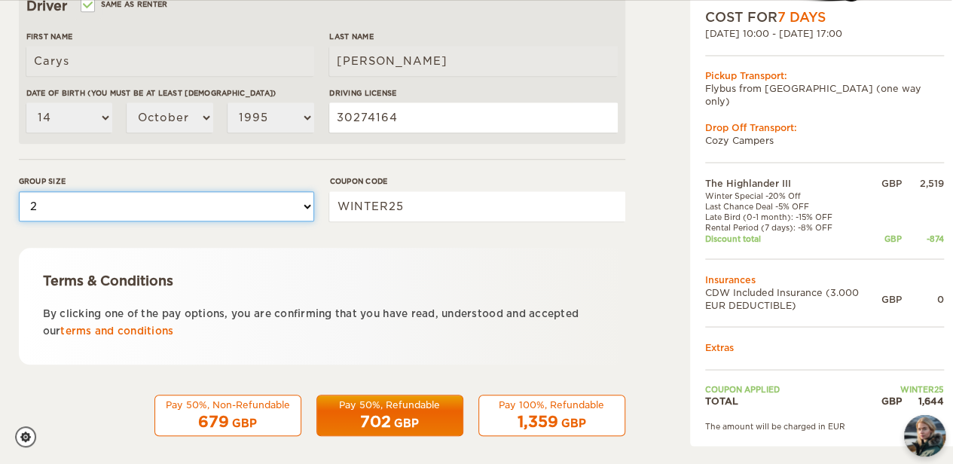
scroll to position [514, 2]
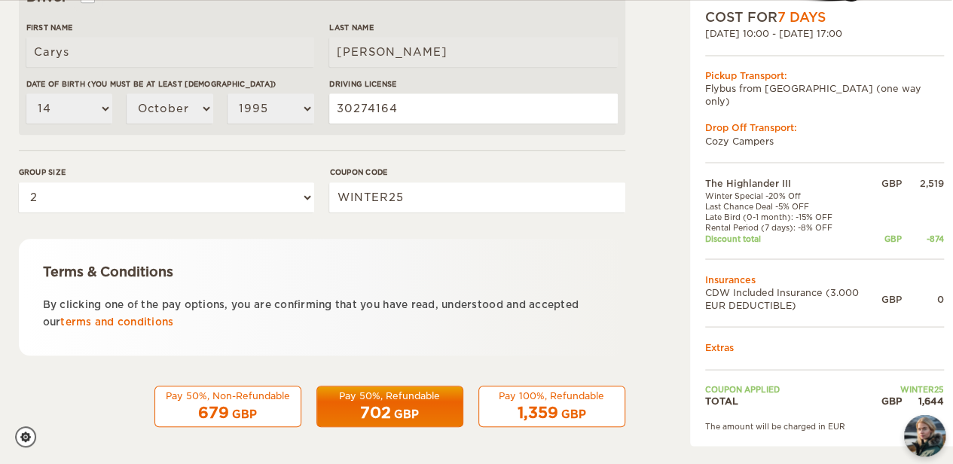
click at [386, 410] on span "702" at bounding box center [375, 413] width 31 height 18
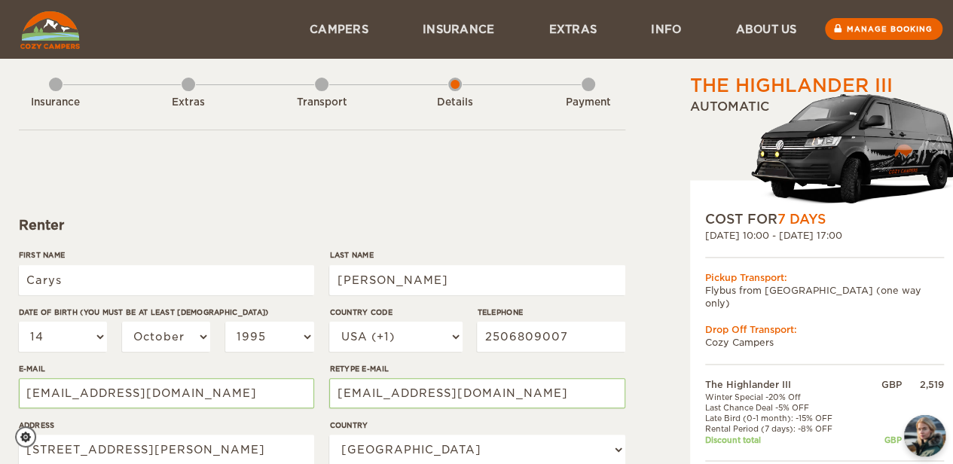
scroll to position [0, 2]
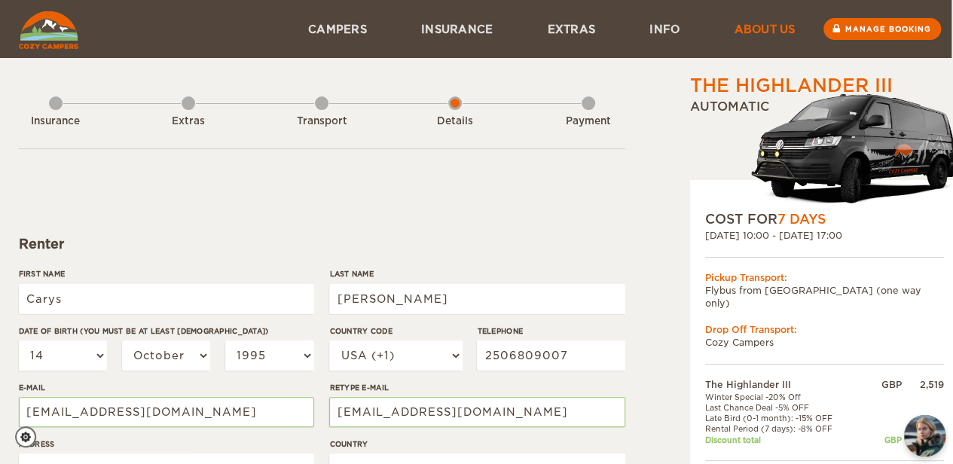
click at [767, 37] on link "About us" at bounding box center [763, 29] width 115 height 58
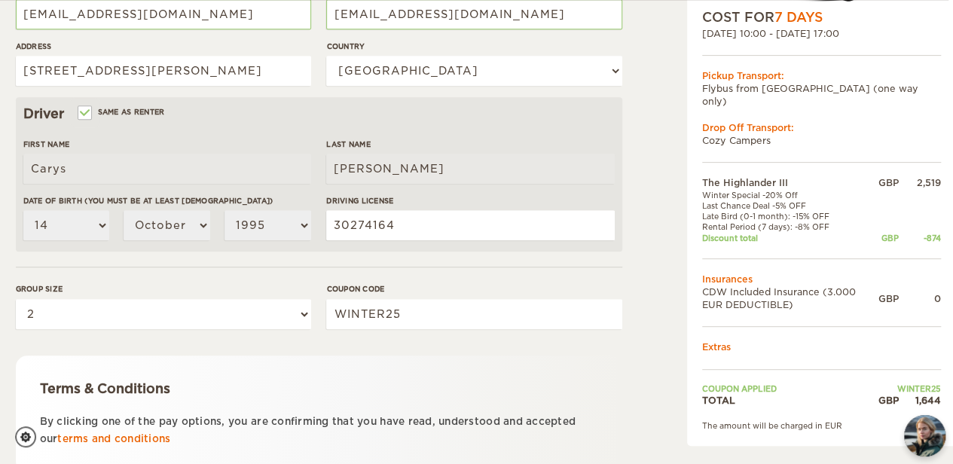
scroll to position [514, 5]
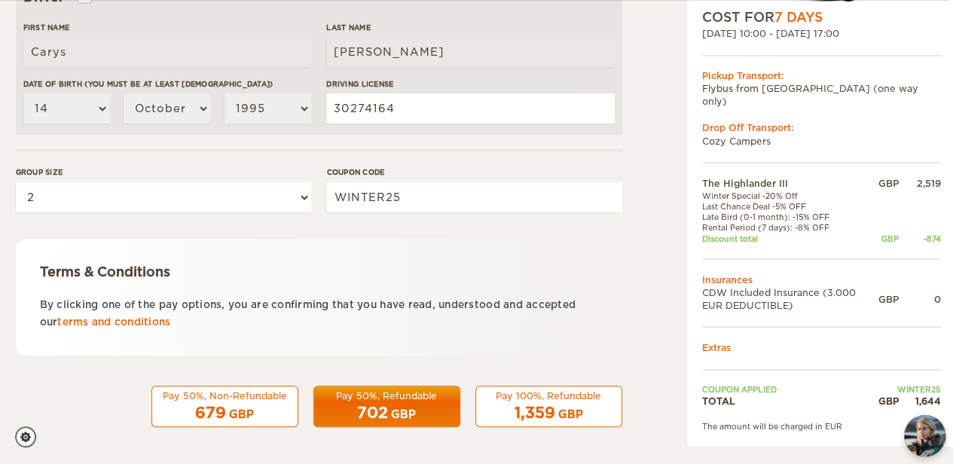
click at [529, 404] on span "1,359" at bounding box center [534, 413] width 41 height 18
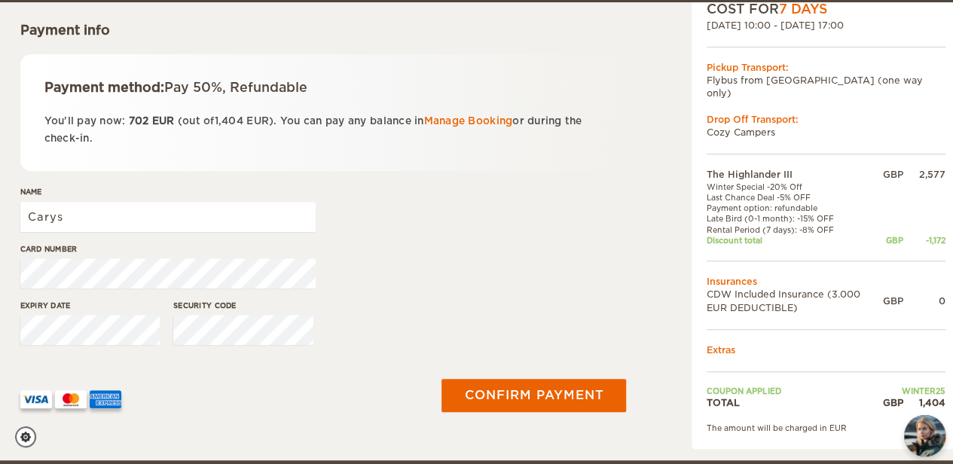
scroll to position [216, 0]
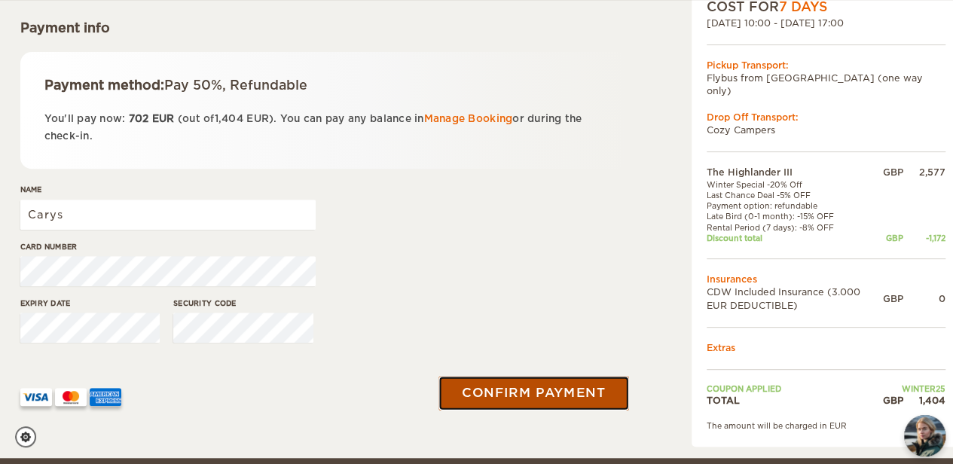
click at [514, 403] on button "Confirm payment" at bounding box center [534, 394] width 190 height 34
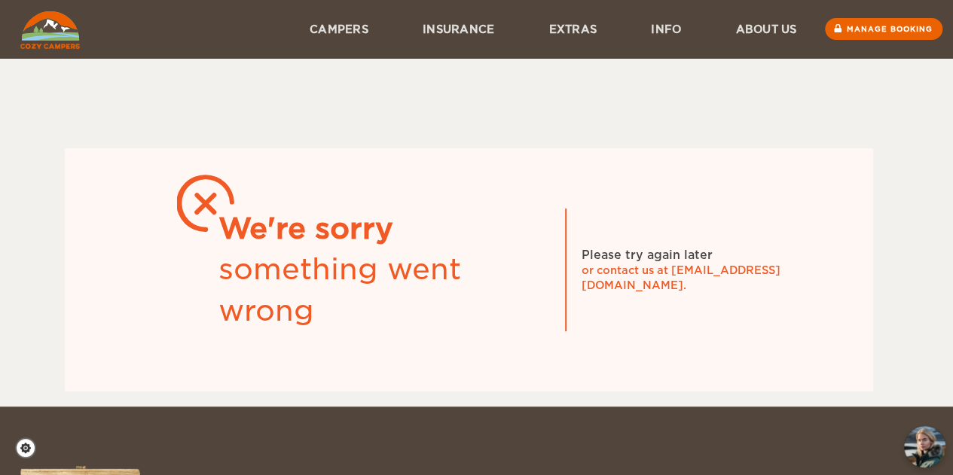
drag, startPoint x: 672, startPoint y: 279, endPoint x: 740, endPoint y: 284, distance: 68.0
drag, startPoint x: 740, startPoint y: 284, endPoint x: 785, endPoint y: 283, distance: 45.2
click at [785, 283] on div "or contact us at info@cozycampers.is." at bounding box center [694, 278] width 226 height 30
drag, startPoint x: 788, startPoint y: 276, endPoint x: 673, endPoint y: 279, distance: 115.2
click at [673, 279] on div "or contact us at info@cozycampers.is." at bounding box center [694, 278] width 226 height 30
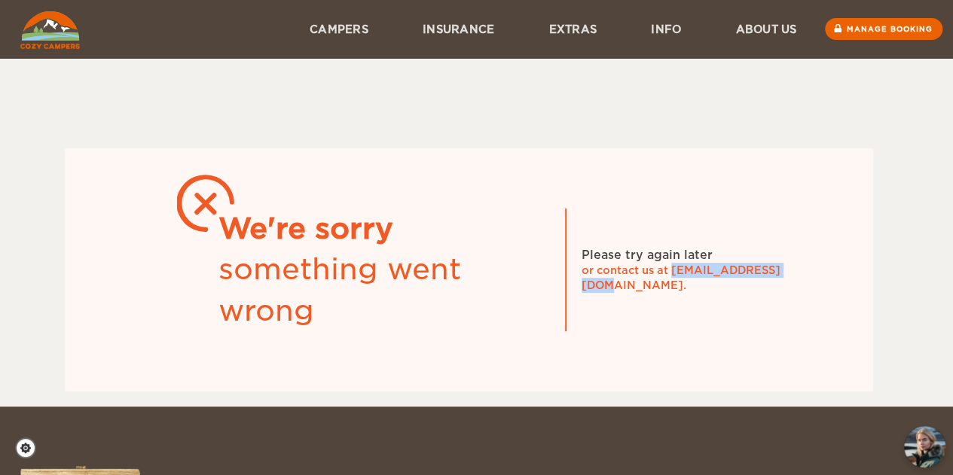
copy div "[EMAIL_ADDRESS][DOMAIN_NAME]"
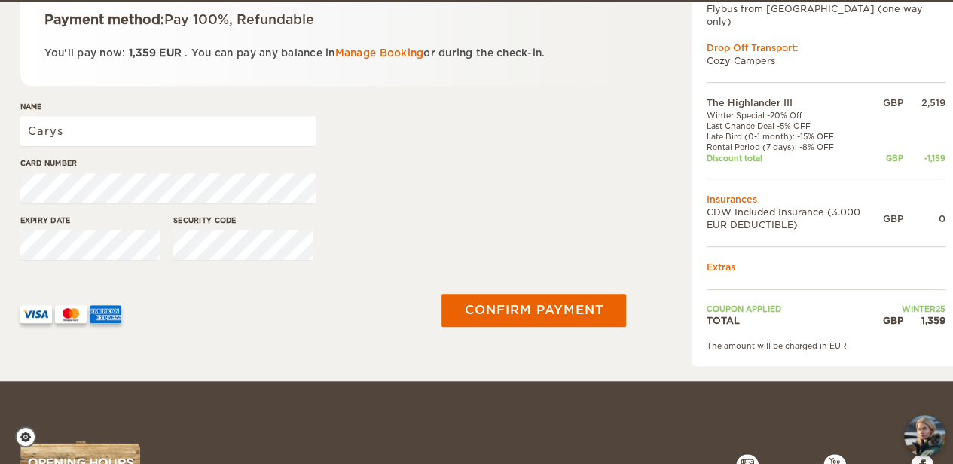
scroll to position [283, 0]
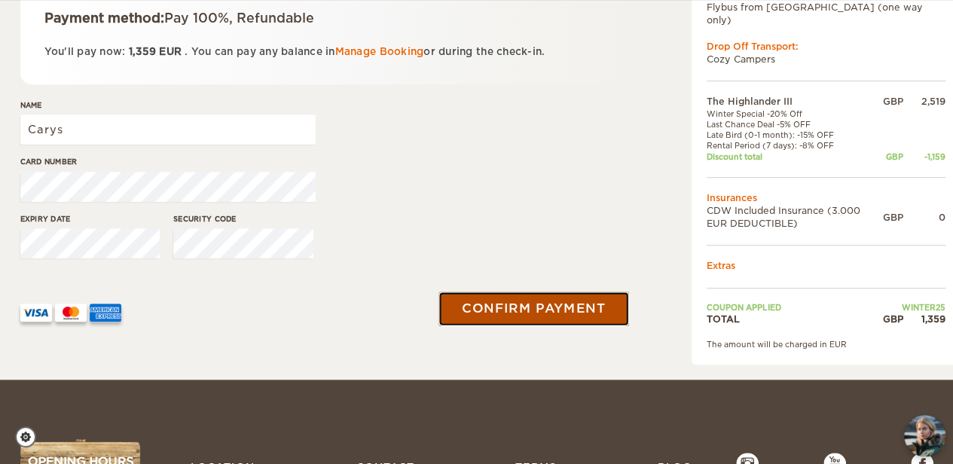
click at [525, 297] on button "Confirm payment" at bounding box center [534, 308] width 190 height 34
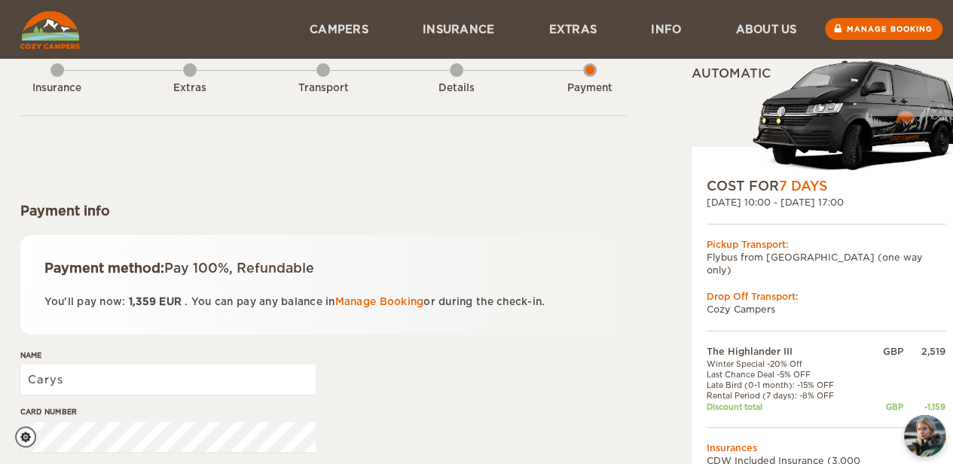
scroll to position [0, 0]
